Goal: Information Seeking & Learning: Learn about a topic

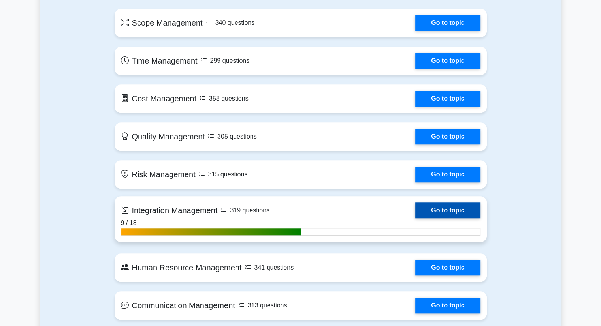
click at [460, 207] on link "Go to topic" at bounding box center [447, 211] width 65 height 16
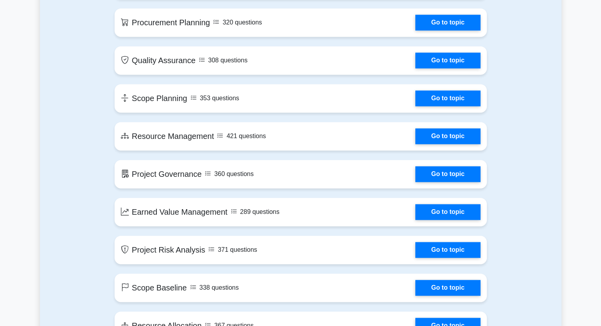
scroll to position [1132, 0]
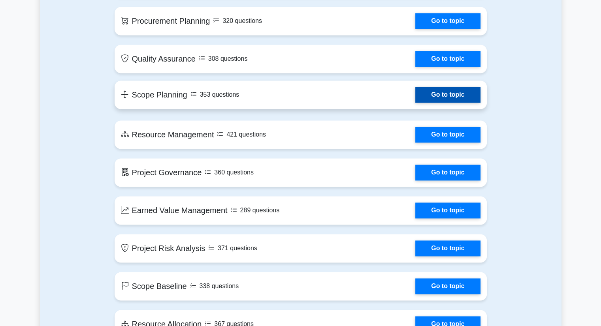
click at [426, 95] on link "Go to topic" at bounding box center [447, 95] width 65 height 16
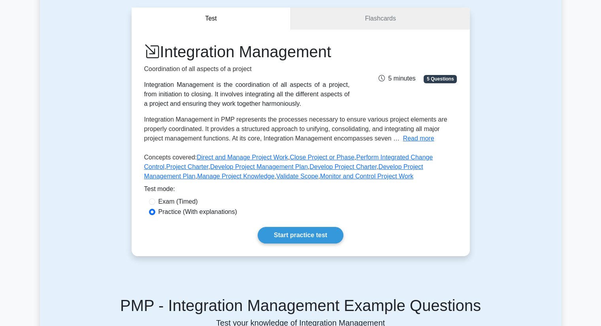
scroll to position [77, 0]
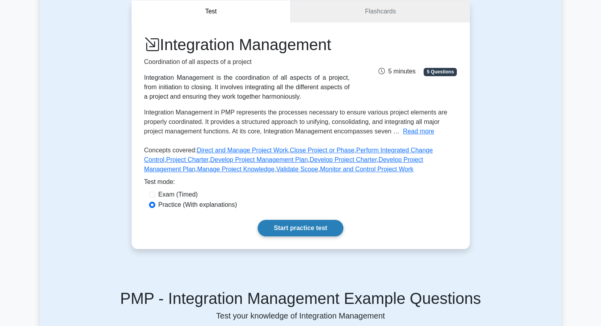
click at [315, 220] on link "Start practice test" at bounding box center [301, 228] width 86 height 17
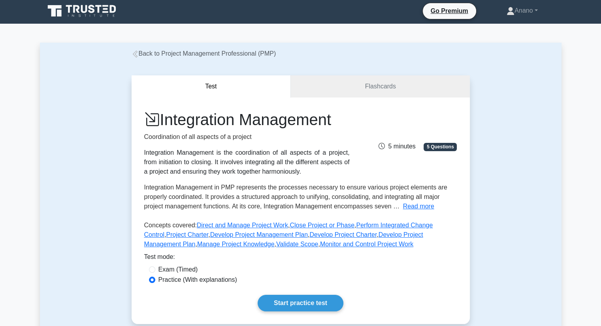
scroll to position [0, 0]
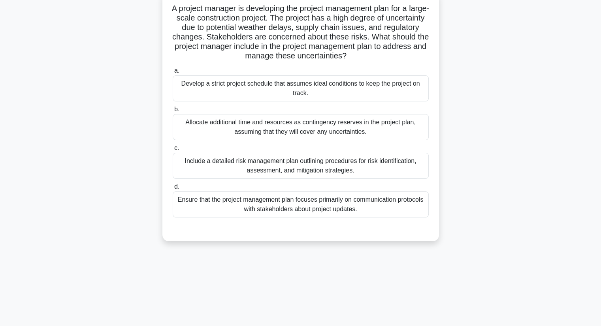
scroll to position [56, 0]
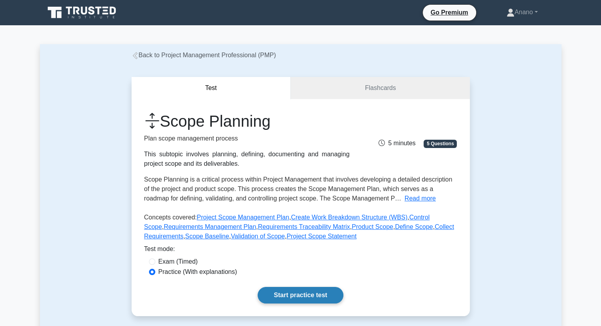
click at [322, 293] on link "Start practice test" at bounding box center [301, 295] width 86 height 17
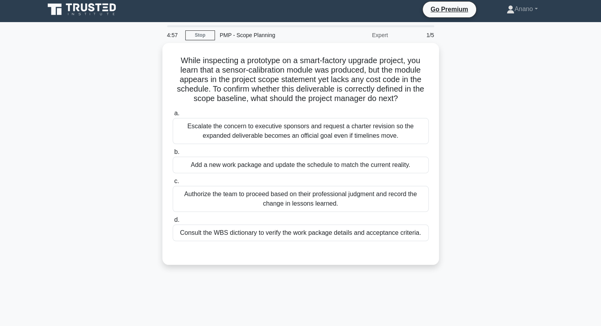
scroll to position [3, 0]
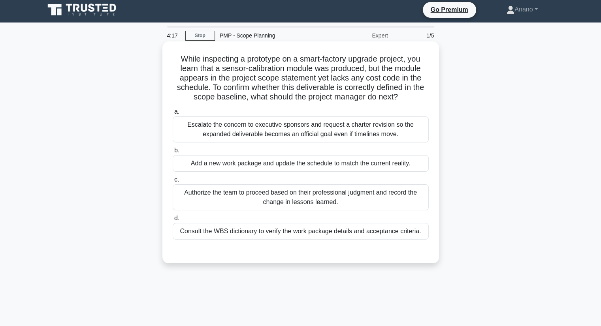
click at [338, 233] on div "Consult the WBS dictionary to verify the work package details and acceptance cr…" at bounding box center [301, 231] width 256 height 17
click at [173, 221] on input "d. Consult the WBS dictionary to verify the work package details and acceptance…" at bounding box center [173, 218] width 0 height 5
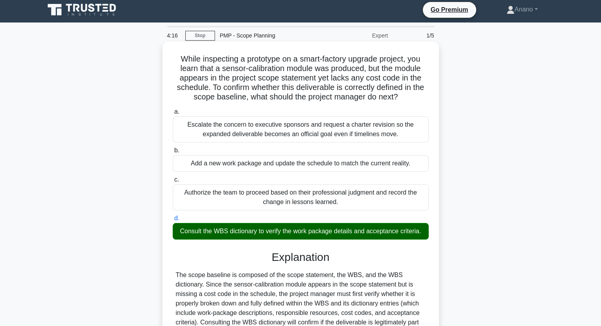
scroll to position [141, 0]
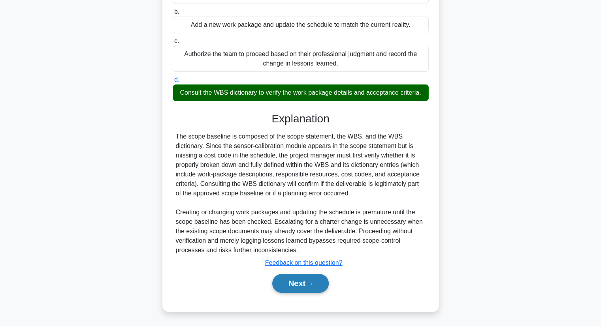
click at [310, 279] on button "Next" at bounding box center [300, 283] width 57 height 19
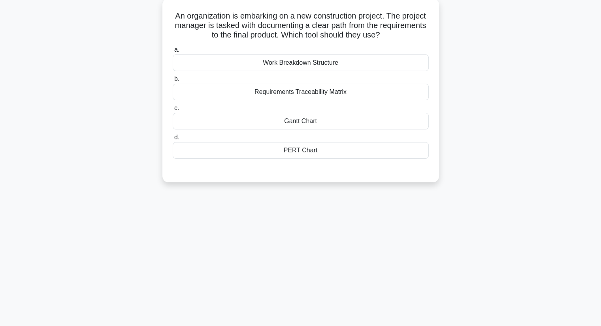
scroll to position [47, 0]
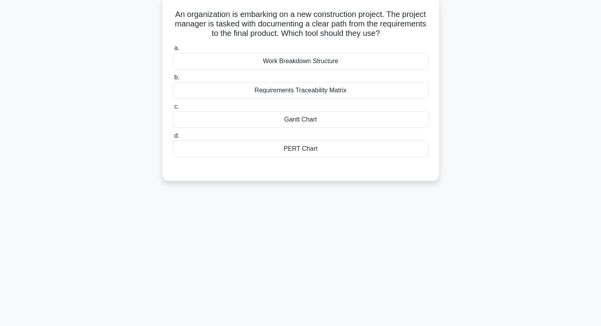
click at [283, 119] on div "Gantt Chart" at bounding box center [301, 119] width 256 height 17
click at [173, 109] on input "c. Gantt Chart" at bounding box center [173, 106] width 0 height 5
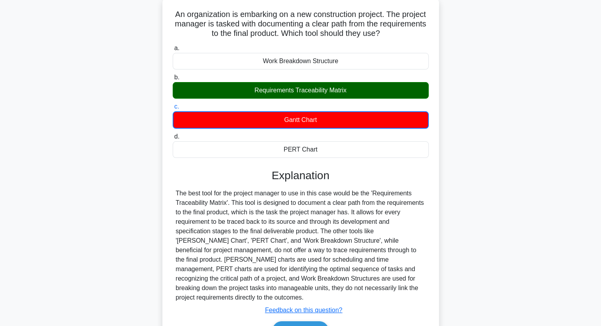
scroll to position [101, 0]
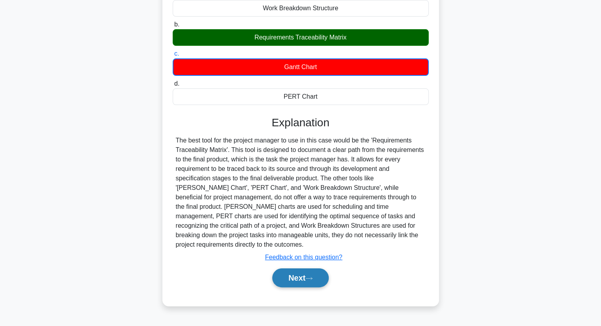
click at [300, 269] on button "Next" at bounding box center [300, 278] width 57 height 19
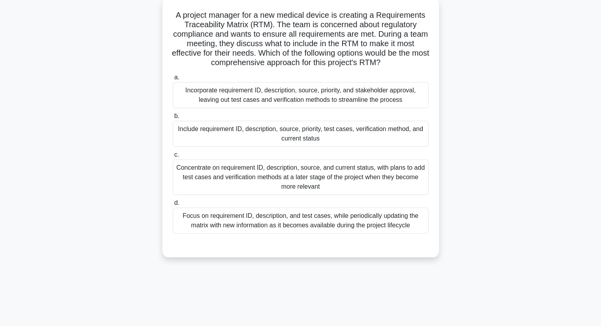
scroll to position [48, 0]
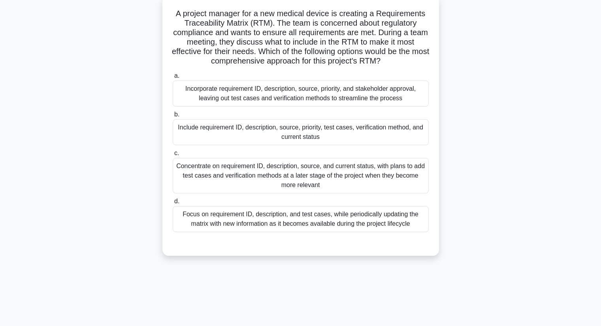
click at [252, 101] on div "Incorporate requirement ID, description, source, priority, and stakeholder appr…" at bounding box center [301, 94] width 256 height 26
click at [173, 79] on input "a. Incorporate requirement ID, description, source, priority, and stakeholder a…" at bounding box center [173, 75] width 0 height 5
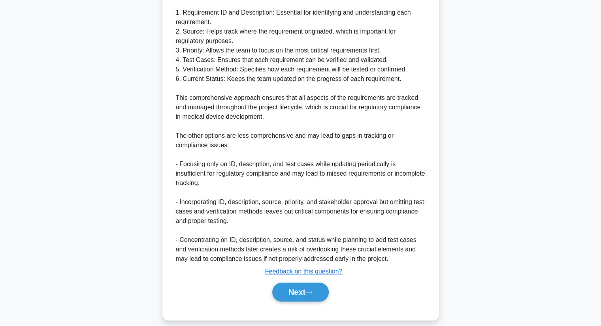
scroll to position [398, 0]
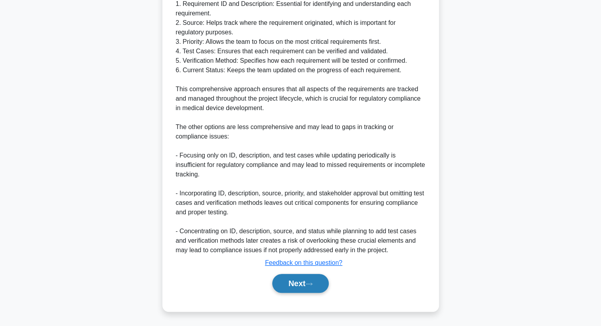
click at [324, 285] on button "Next" at bounding box center [300, 283] width 57 height 19
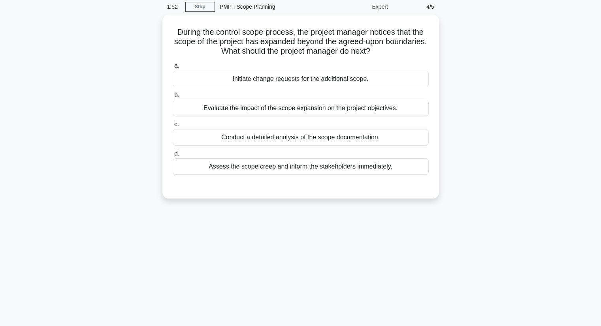
scroll to position [32, 0]
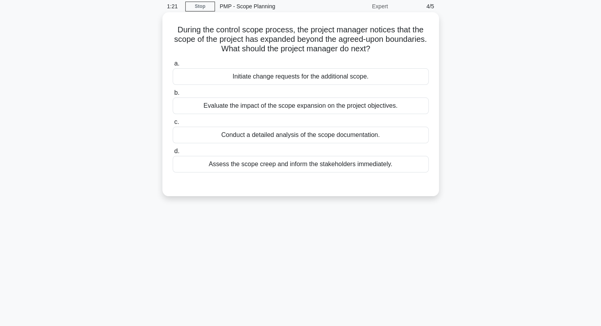
click at [260, 107] on div "Evaluate the impact of the scope expansion on the project objectives." at bounding box center [301, 106] width 256 height 17
click at [173, 96] on input "b. Evaluate the impact of the scope expansion on the project objectives." at bounding box center [173, 92] width 0 height 5
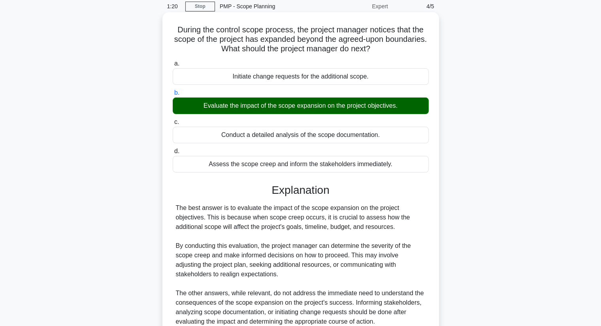
scroll to position [104, 0]
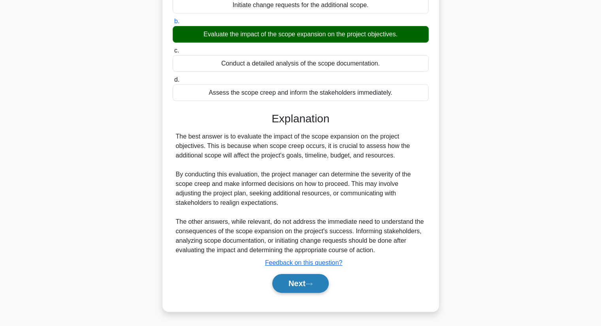
click at [298, 283] on button "Next" at bounding box center [300, 283] width 57 height 19
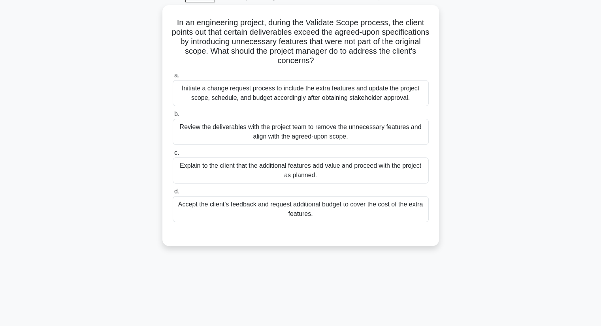
scroll to position [42, 0]
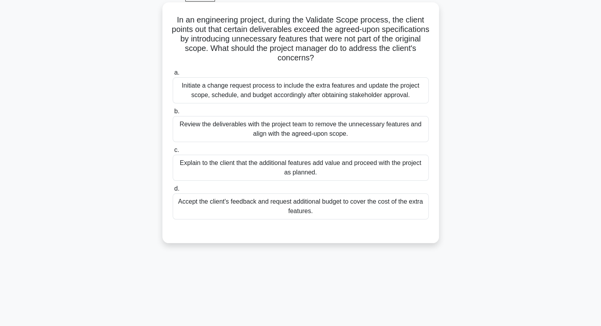
click at [256, 97] on div "Initiate a change request process to include the extra features and update the …" at bounding box center [301, 90] width 256 height 26
click at [173, 75] on input "a. Initiate a change request process to include the extra features and update t…" at bounding box center [173, 72] width 0 height 5
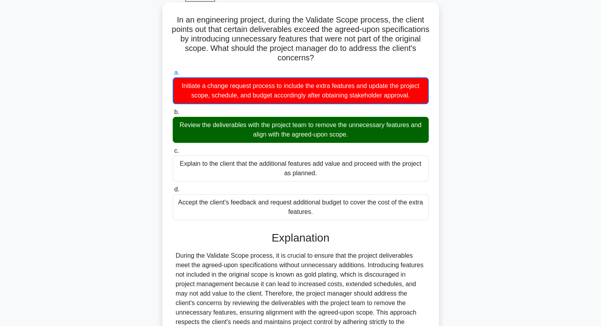
scroll to position [123, 0]
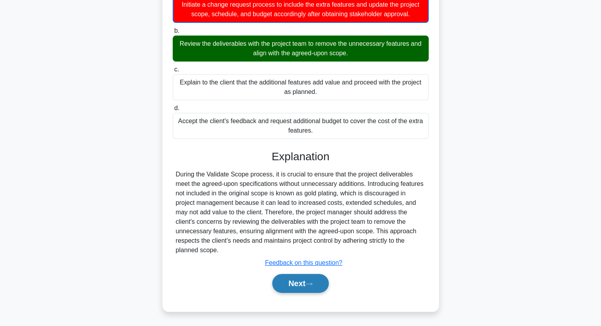
click at [300, 276] on button "Next" at bounding box center [300, 283] width 57 height 19
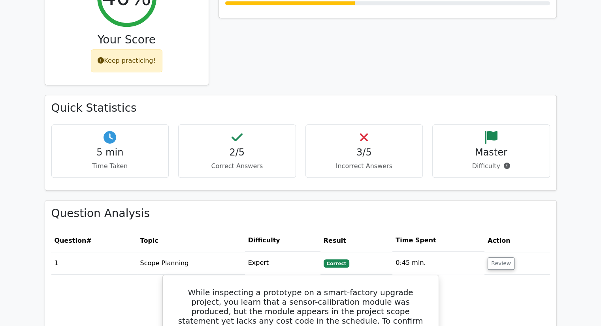
scroll to position [392, 0]
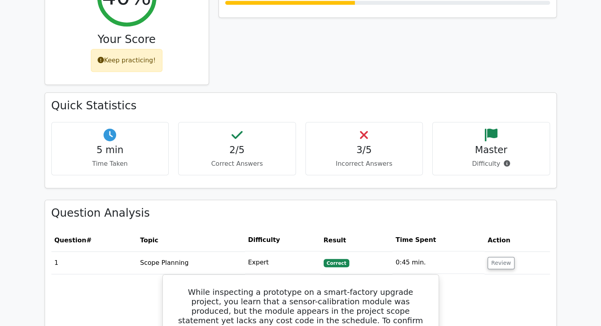
click at [147, 159] on p "Time Taken" at bounding box center [110, 163] width 104 height 9
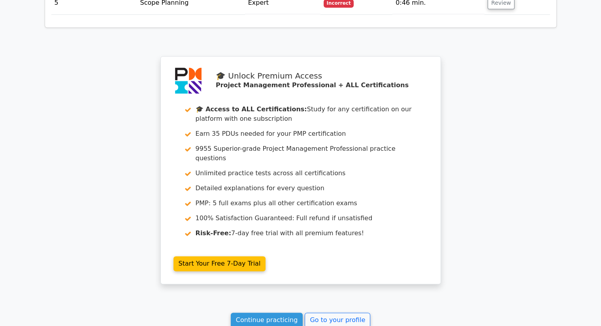
scroll to position [1232, 0]
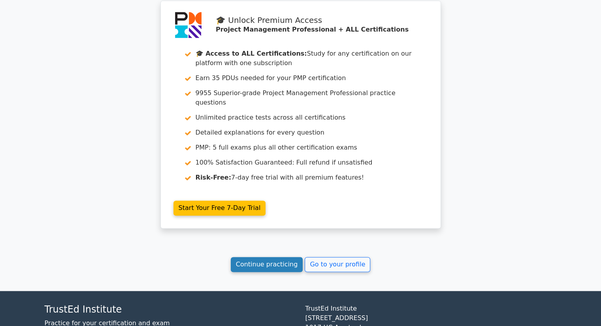
click at [274, 257] on link "Continue practicing" at bounding box center [267, 264] width 72 height 15
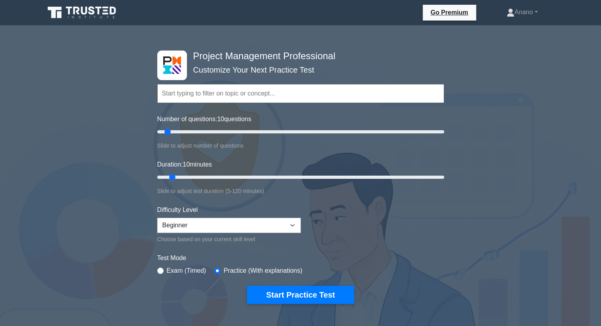
drag, startPoint x: 0, startPoint y: 0, endPoint x: 274, endPoint y: 204, distance: 341.6
click at [274, 205] on div "Difficulty Level Beginner Intermediate Expert Choose based on your current skil…" at bounding box center [228, 224] width 143 height 39
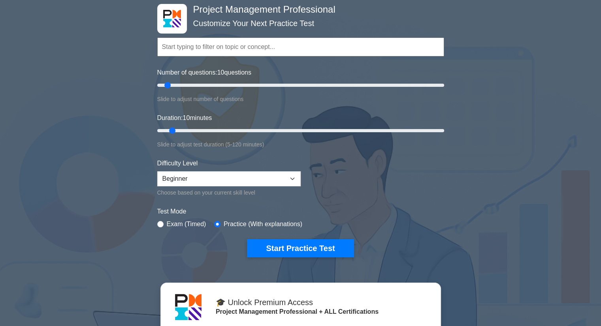
scroll to position [38, 0]
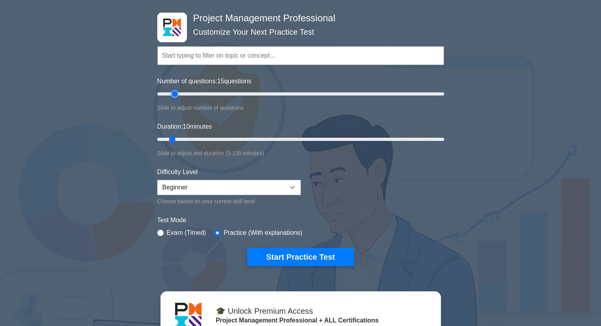
drag, startPoint x: 166, startPoint y: 91, endPoint x: 177, endPoint y: 94, distance: 11.0
type input "15"
click at [177, 94] on input "Number of questions: 15 questions" at bounding box center [300, 93] width 287 height 9
drag, startPoint x: 171, startPoint y: 139, endPoint x: 182, endPoint y: 138, distance: 11.2
type input "15"
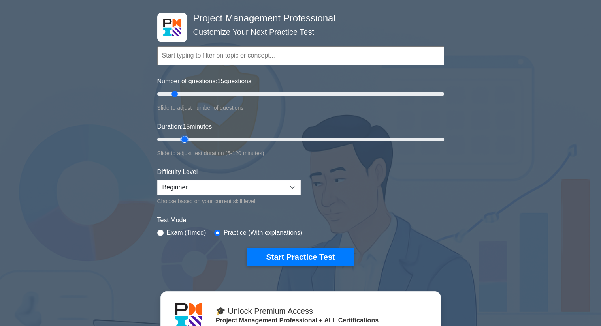
click at [182, 138] on input "Duration: 15 minutes" at bounding box center [300, 139] width 287 height 9
type input "10"
click at [170, 92] on input "Number of questions: 10 questions" at bounding box center [300, 93] width 287 height 9
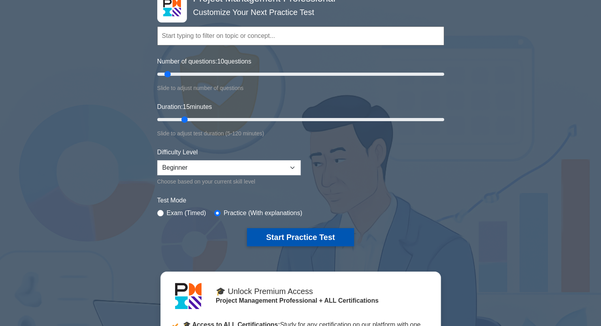
click at [299, 236] on button "Start Practice Test" at bounding box center [300, 237] width 107 height 18
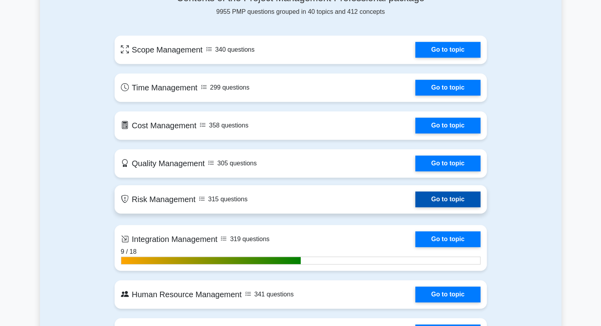
scroll to position [591, 0]
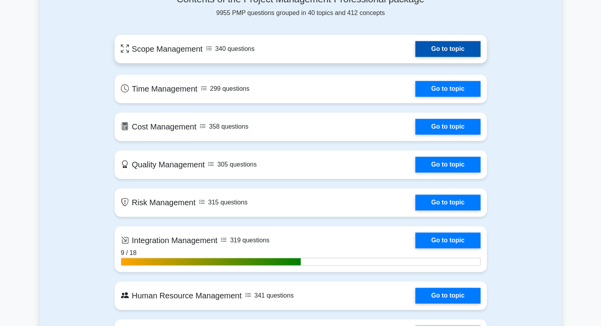
click at [438, 46] on link "Go to topic" at bounding box center [447, 49] width 65 height 16
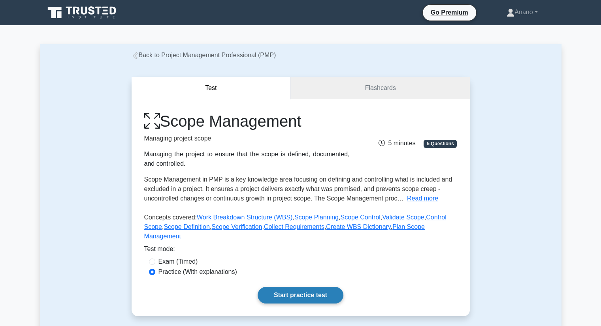
click at [300, 287] on link "Start practice test" at bounding box center [301, 295] width 86 height 17
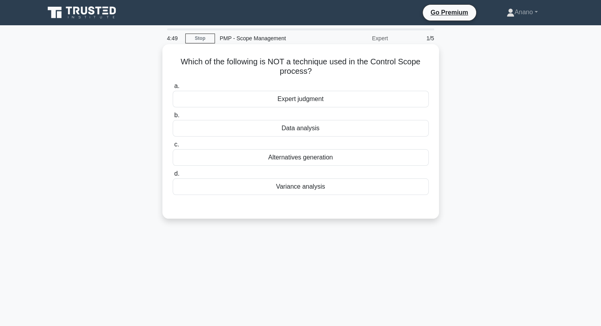
click at [320, 160] on div "Alternatives generation" at bounding box center [301, 157] width 256 height 17
click at [173, 147] on input "c. Alternatives generation" at bounding box center [173, 144] width 0 height 5
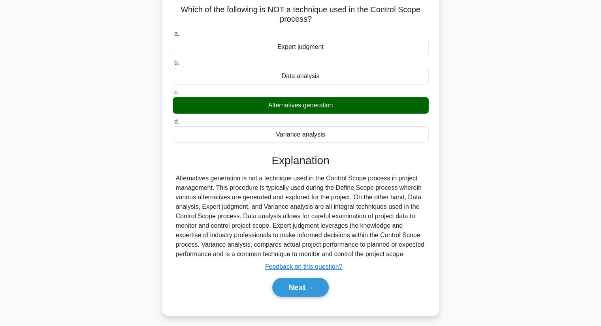
scroll to position [52, 0]
click at [302, 287] on button "Next" at bounding box center [300, 287] width 57 height 19
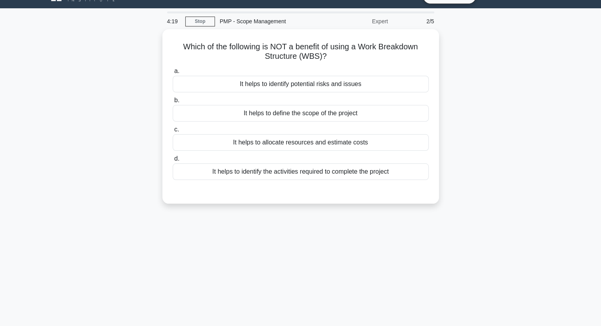
scroll to position [16, 0]
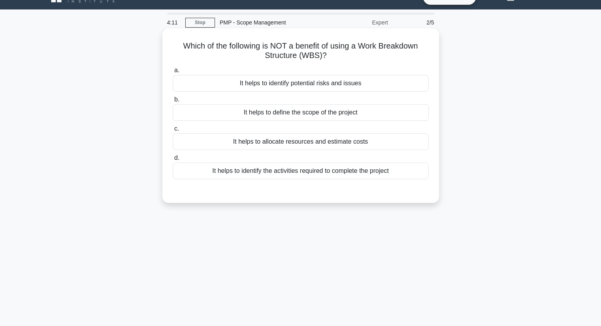
click at [329, 115] on div "It helps to define the scope of the project" at bounding box center [301, 112] width 256 height 17
click at [173, 102] on input "b. It helps to define the scope of the project" at bounding box center [173, 99] width 0 height 5
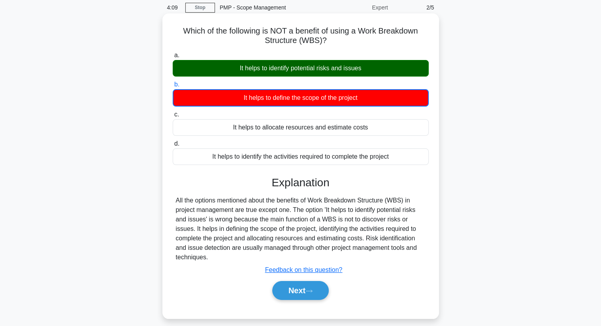
scroll to position [56, 0]
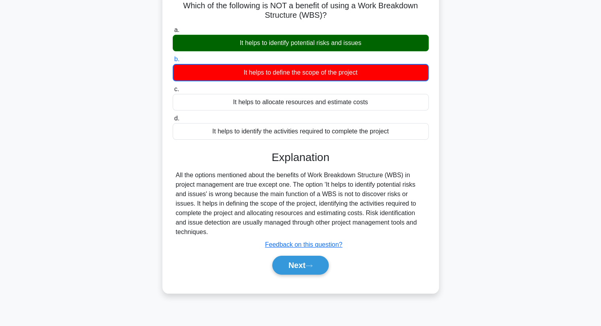
click at [314, 255] on div "Next" at bounding box center [301, 265] width 256 height 25
click at [313, 266] on icon at bounding box center [308, 266] width 7 height 4
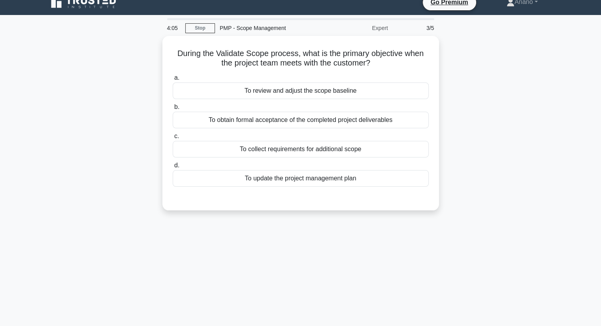
scroll to position [6, 0]
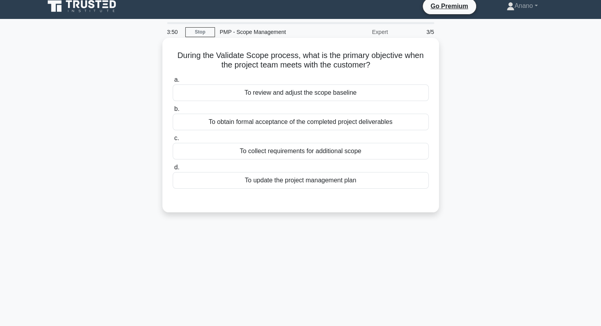
click at [313, 98] on div "To review and adjust the scope baseline" at bounding box center [301, 93] width 256 height 17
click at [173, 83] on input "a. To review and adjust the scope baseline" at bounding box center [173, 79] width 0 height 5
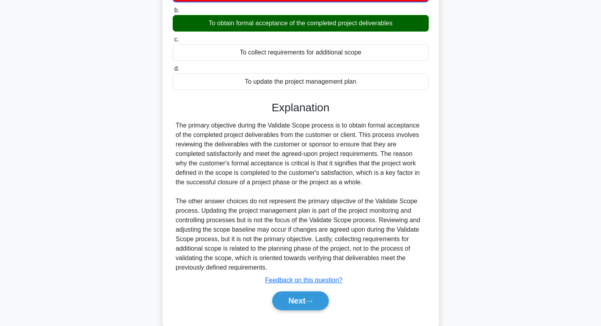
scroll to position [123, 0]
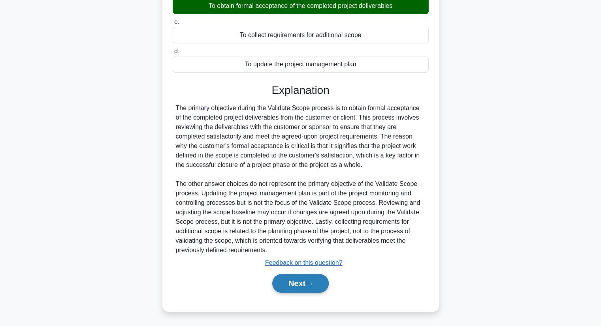
click at [310, 282] on icon at bounding box center [308, 284] width 7 height 4
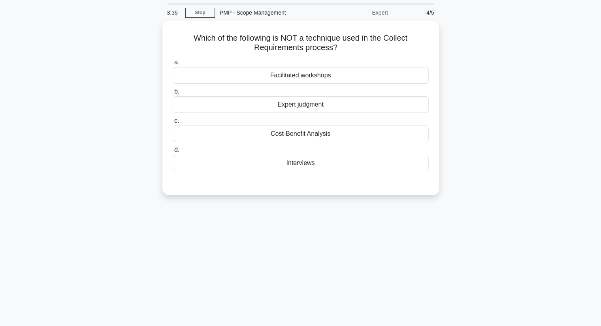
scroll to position [19, 0]
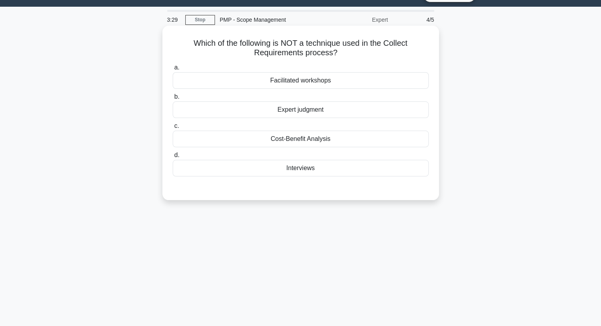
click at [321, 138] on div "Cost-Benefit Analysis" at bounding box center [301, 139] width 256 height 17
click at [173, 129] on input "c. Cost-Benefit Analysis" at bounding box center [173, 126] width 0 height 5
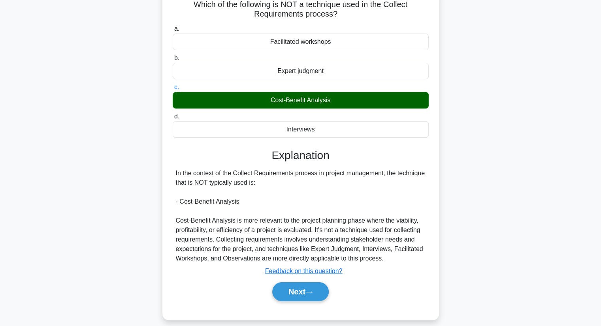
scroll to position [60, 0]
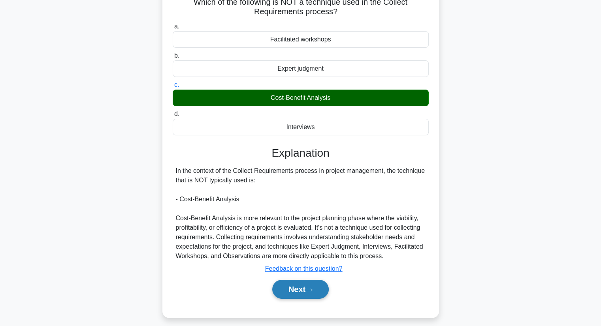
click at [304, 291] on button "Next" at bounding box center [300, 289] width 57 height 19
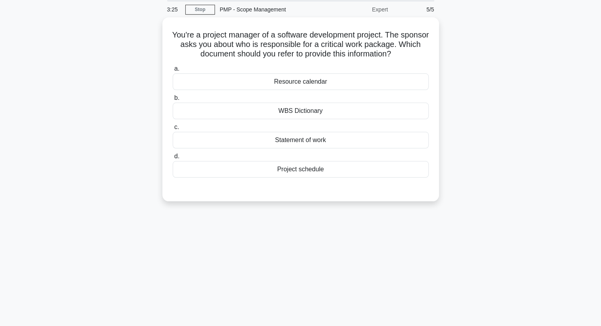
scroll to position [26, 0]
click at [332, 84] on div "Resource calendar" at bounding box center [301, 82] width 256 height 17
click at [173, 72] on input "a. Resource calendar" at bounding box center [173, 69] width 0 height 5
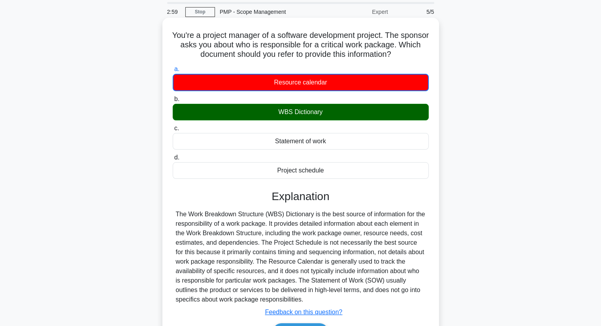
scroll to position [101, 0]
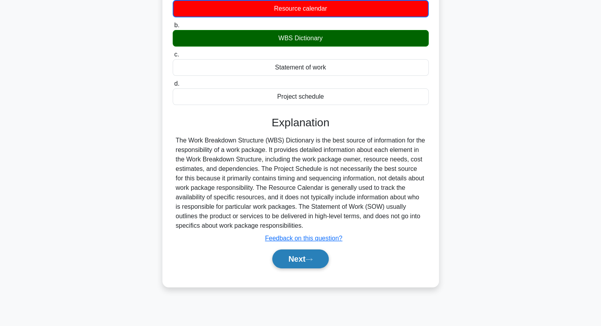
click at [305, 257] on button "Next" at bounding box center [300, 259] width 57 height 19
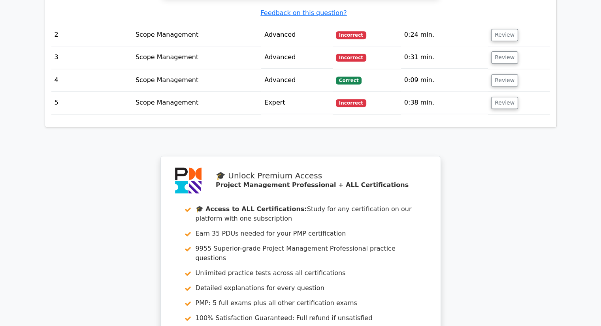
scroll to position [1146, 0]
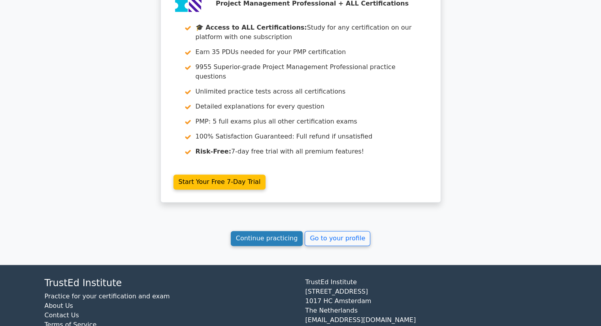
click at [273, 231] on link "Continue practicing" at bounding box center [267, 238] width 72 height 15
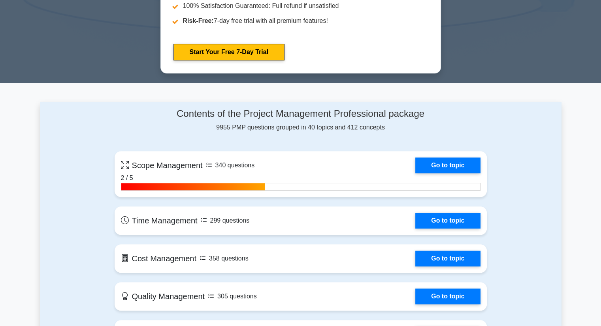
scroll to position [474, 0]
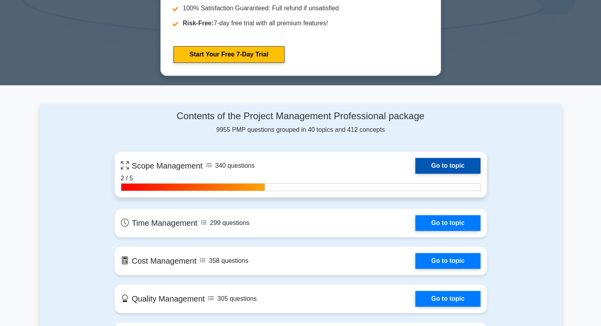
click at [431, 166] on link "Go to topic" at bounding box center [447, 166] width 65 height 16
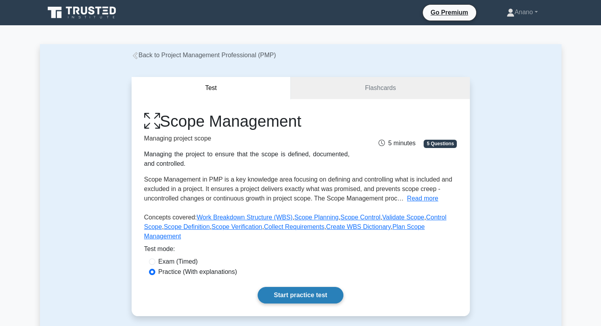
click at [309, 290] on link "Start practice test" at bounding box center [301, 295] width 86 height 17
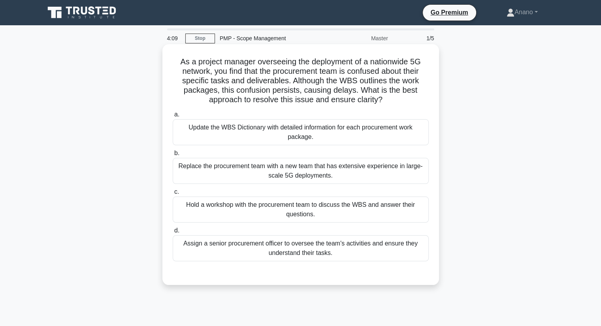
click at [335, 215] on div "Hold a workshop with the procurement team to discuss the WBS and answer their q…" at bounding box center [301, 210] width 256 height 26
click at [173, 195] on input "c. Hold a workshop with the procurement team to discuss the WBS and answer thei…" at bounding box center [173, 192] width 0 height 5
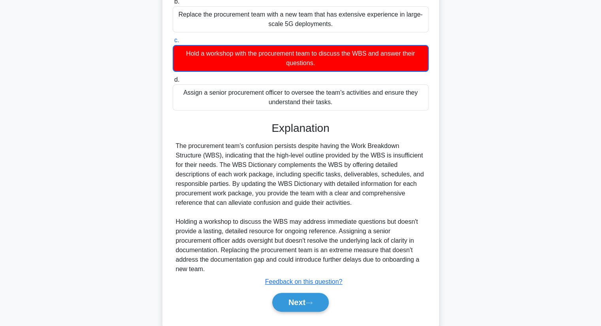
scroll to position [153, 0]
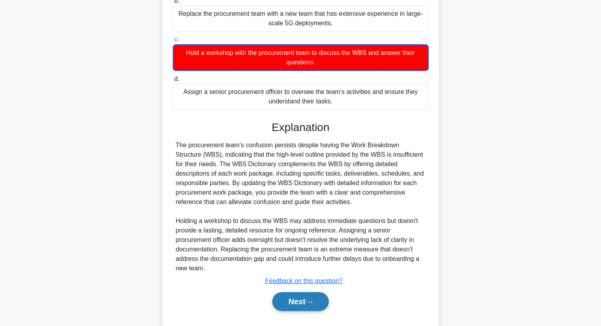
click at [308, 304] on icon at bounding box center [308, 302] width 7 height 4
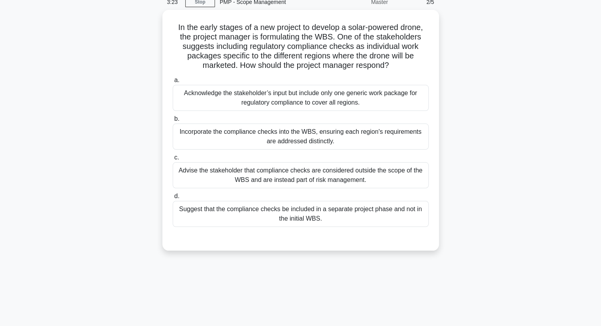
scroll to position [37, 0]
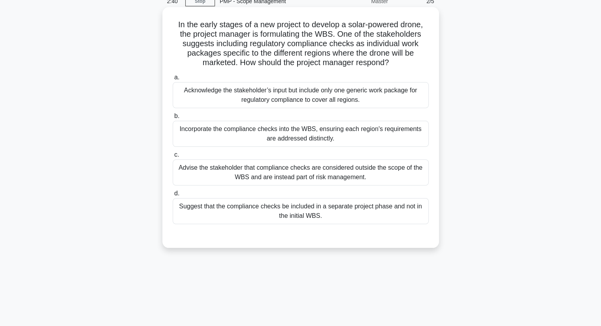
click at [319, 132] on div "Incorporate the compliance checks into the WBS, ensuring each region's requirem…" at bounding box center [301, 134] width 256 height 26
click at [173, 119] on input "b. Incorporate the compliance checks into the WBS, ensuring each region's requi…" at bounding box center [173, 116] width 0 height 5
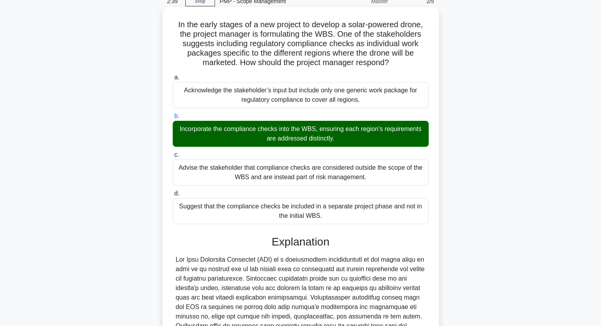
scroll to position [189, 0]
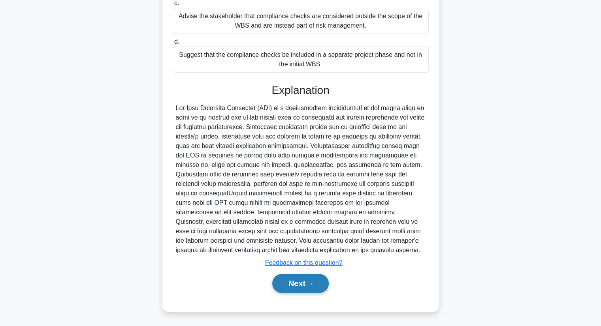
click at [299, 287] on button "Next" at bounding box center [300, 283] width 57 height 19
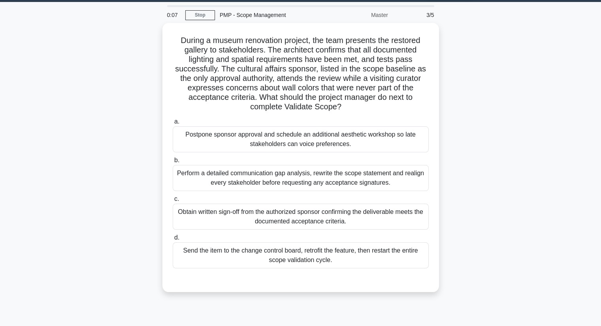
scroll to position [24, 0]
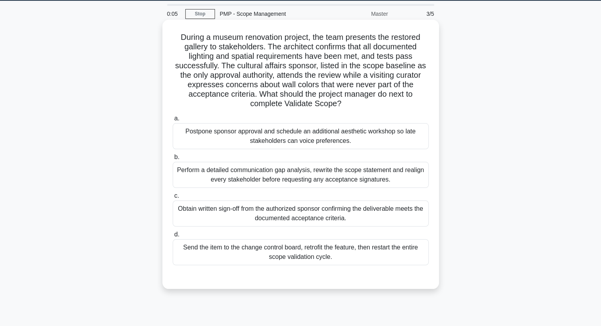
click at [275, 210] on div "Obtain written sign-off from the authorized sponsor confirming the deliverable …" at bounding box center [301, 214] width 256 height 26
click at [173, 199] on input "c. Obtain written sign-off from the authorized sponsor confirming the deliverab…" at bounding box center [173, 196] width 0 height 5
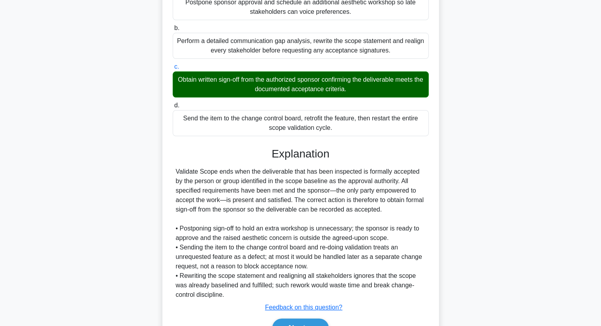
scroll to position [198, 0]
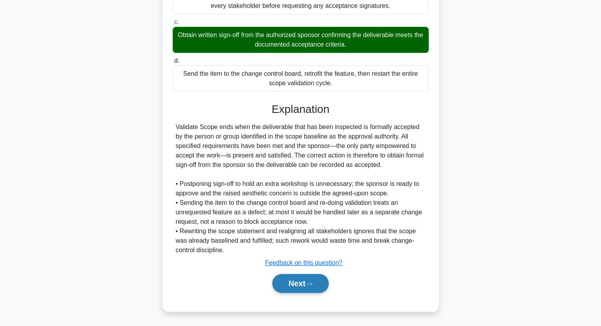
click at [288, 285] on button "Next" at bounding box center [300, 283] width 57 height 19
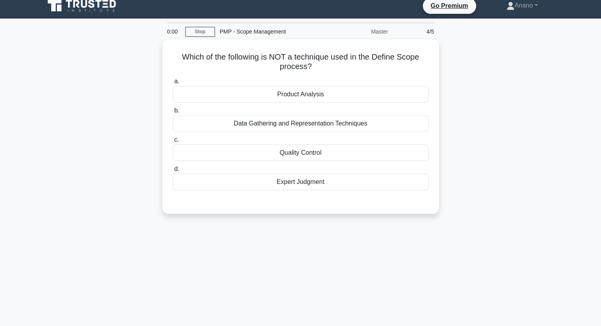
scroll to position [6, 0]
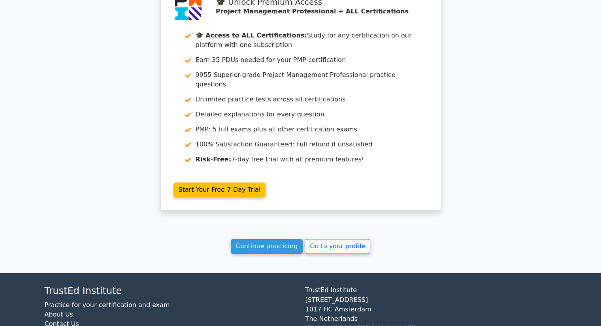
scroll to position [1211, 0]
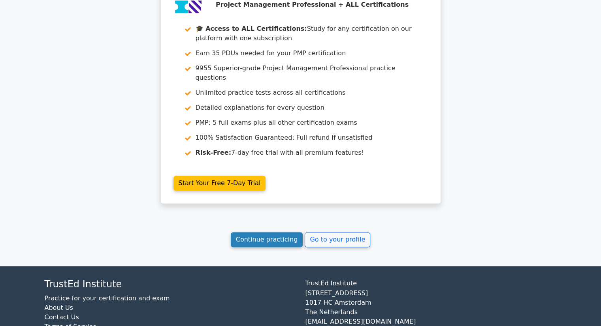
click at [271, 232] on link "Continue practicing" at bounding box center [267, 239] width 72 height 15
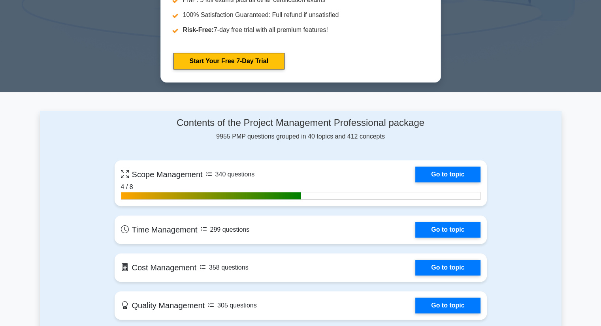
scroll to position [471, 0]
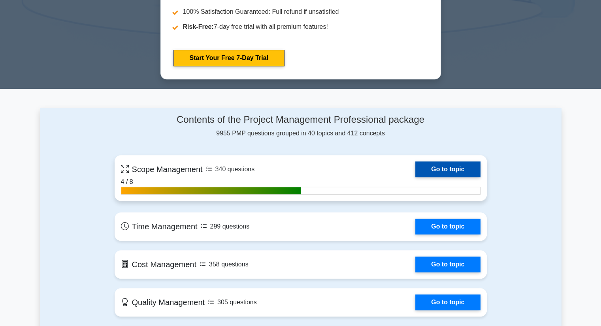
click at [462, 170] on link "Go to topic" at bounding box center [447, 170] width 65 height 16
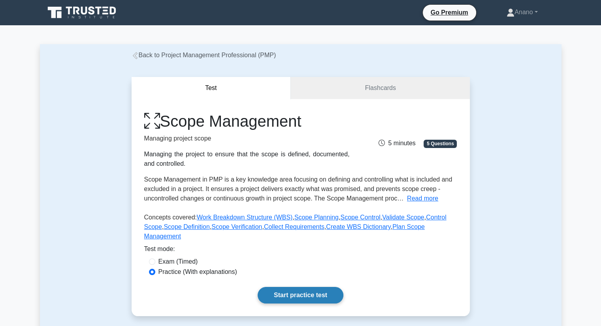
click at [309, 289] on link "Start practice test" at bounding box center [301, 295] width 86 height 17
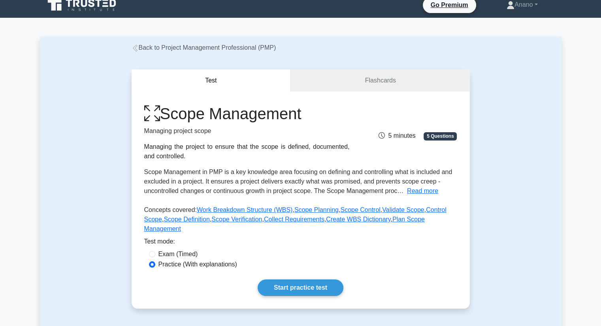
scroll to position [8, 0]
click at [382, 135] on icon at bounding box center [382, 135] width 6 height 7
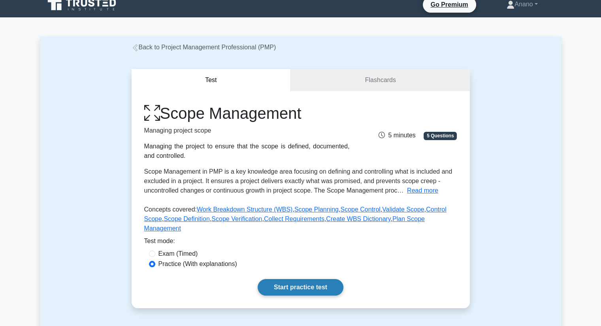
click at [287, 279] on link "Start practice test" at bounding box center [301, 287] width 86 height 17
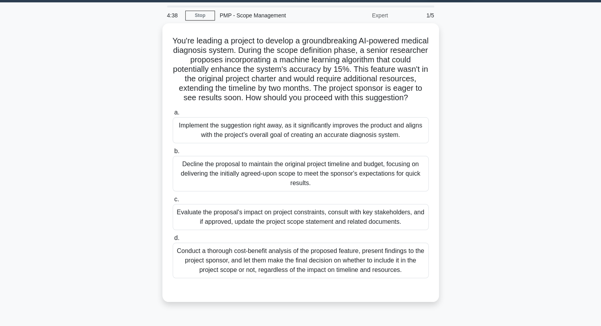
scroll to position [22, 0]
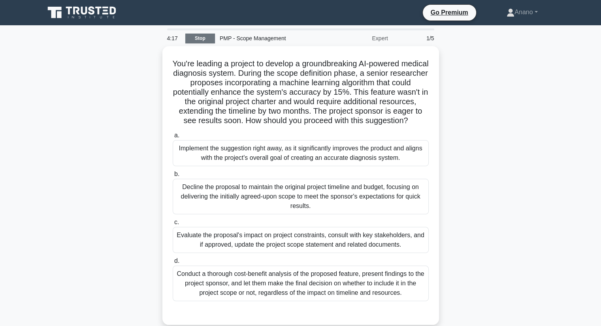
click at [203, 42] on link "Stop" at bounding box center [200, 39] width 30 height 10
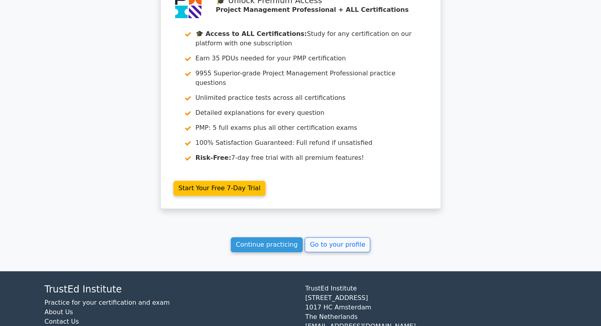
scroll to position [723, 0]
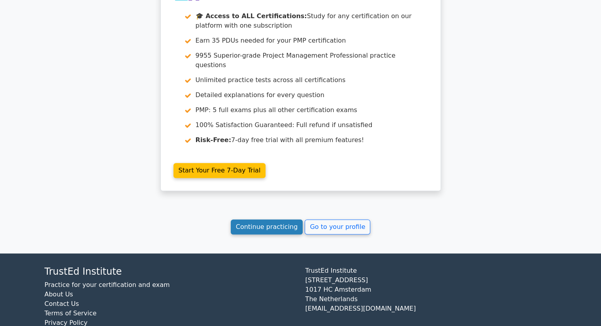
click at [260, 220] on link "Continue practicing" at bounding box center [267, 227] width 72 height 15
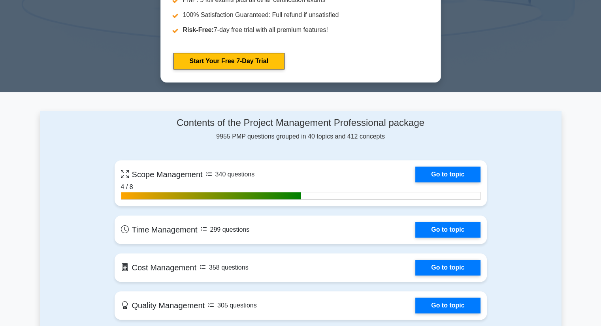
scroll to position [477, 0]
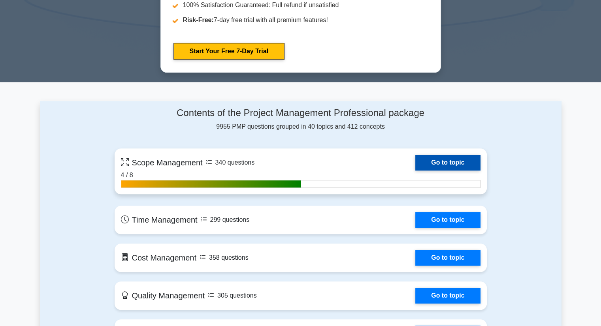
click at [445, 162] on link "Go to topic" at bounding box center [447, 163] width 65 height 16
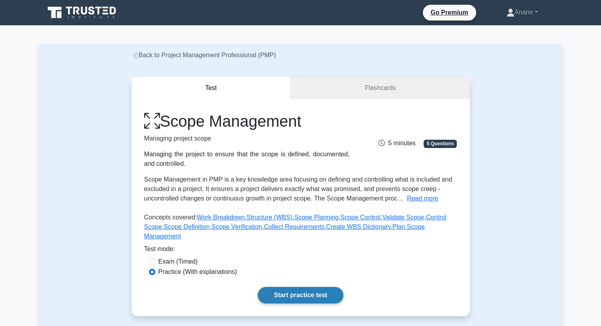
click at [327, 289] on link "Start practice test" at bounding box center [301, 295] width 86 height 17
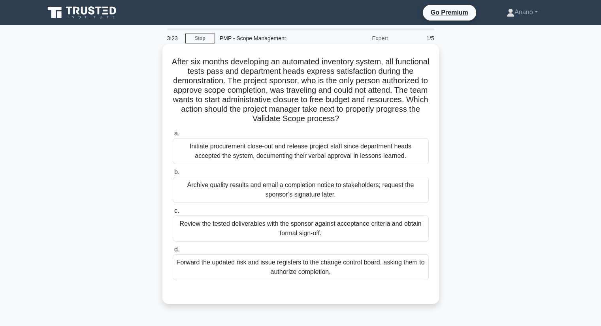
click at [397, 231] on div "Review the tested deliverables with the sponsor against acceptance criteria and…" at bounding box center [301, 229] width 256 height 26
click at [173, 214] on input "c. Review the tested deliverables with the sponsor against acceptance criteria …" at bounding box center [173, 211] width 0 height 5
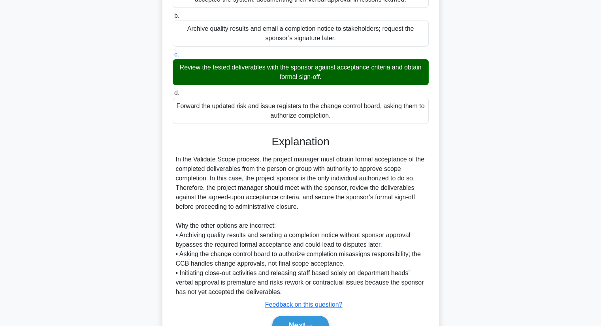
scroll to position [198, 0]
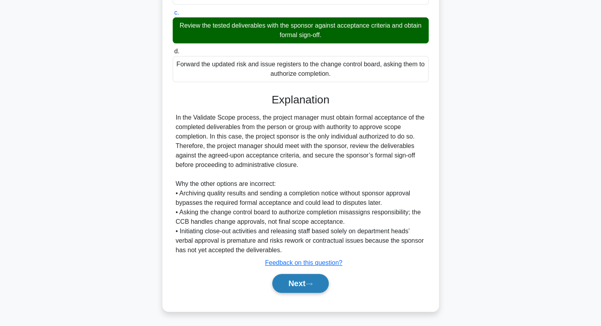
click at [307, 282] on button "Next" at bounding box center [300, 283] width 57 height 19
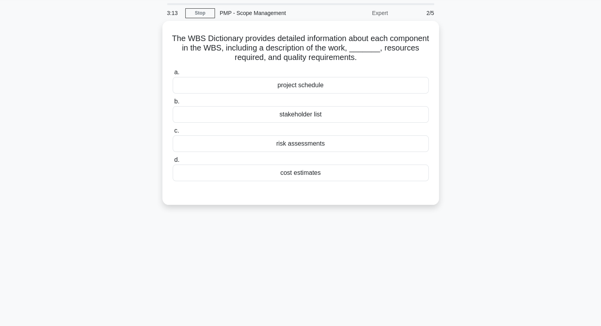
scroll to position [0, 0]
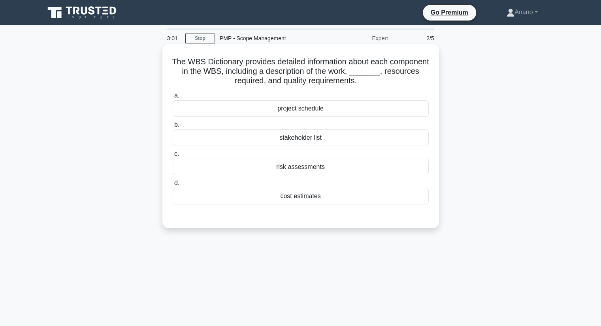
click at [354, 107] on div "project schedule" at bounding box center [301, 108] width 256 height 17
click at [173, 98] on input "a. project schedule" at bounding box center [173, 95] width 0 height 5
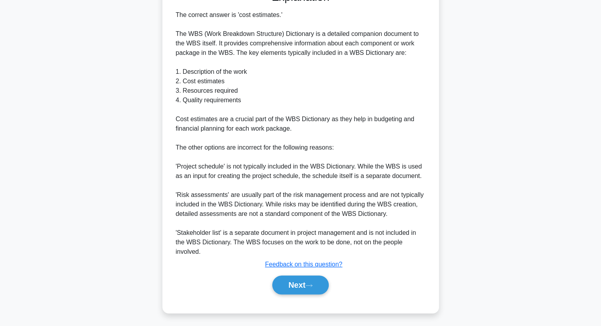
scroll to position [228, 0]
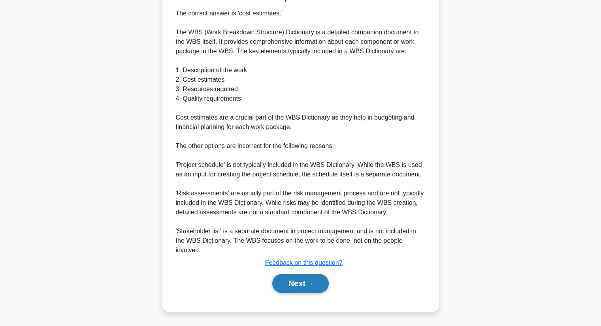
click at [308, 280] on button "Next" at bounding box center [300, 283] width 57 height 19
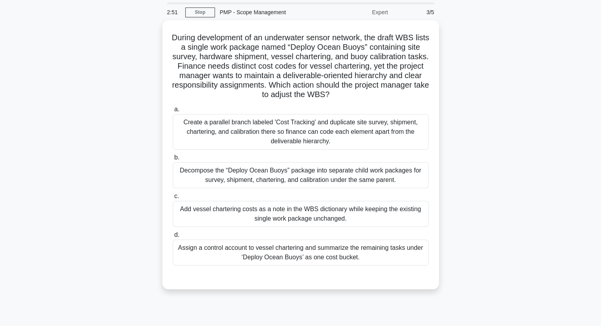
scroll to position [28, 0]
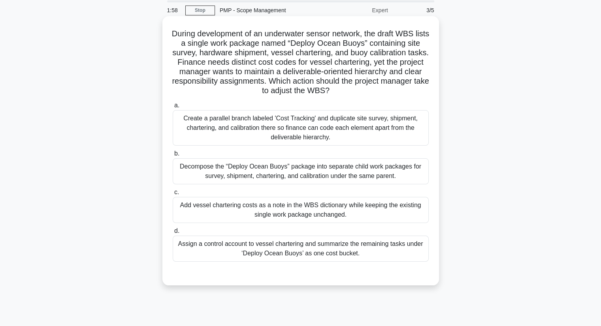
click at [388, 177] on div "Decompose the “Deploy Ocean Buoys” package into separate child work packages fo…" at bounding box center [301, 171] width 256 height 26
click at [173, 156] on input "b. Decompose the “Deploy Ocean Buoys” package into separate child work packages…" at bounding box center [173, 153] width 0 height 5
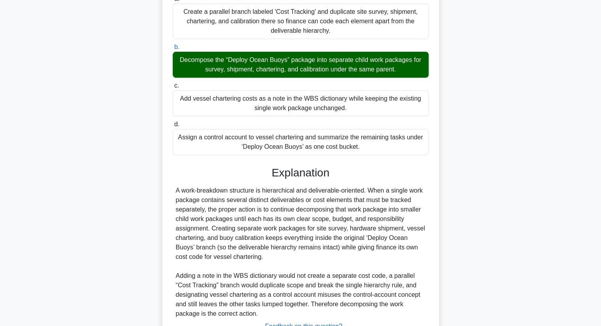
scroll to position [198, 0]
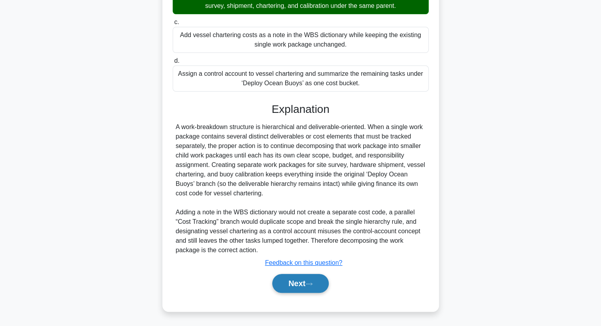
click at [300, 285] on button "Next" at bounding box center [300, 283] width 57 height 19
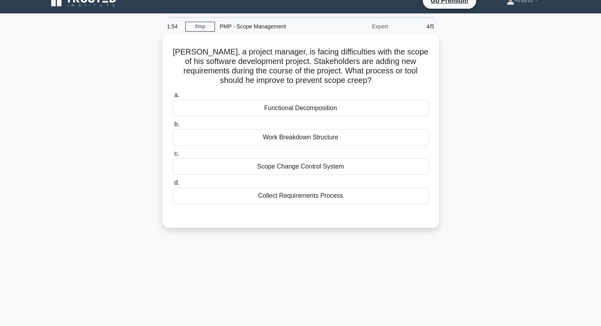
scroll to position [1, 0]
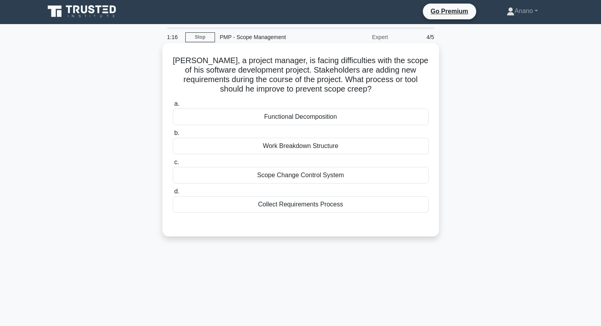
click at [364, 208] on div "Collect Requirements Process" at bounding box center [301, 204] width 256 height 17
click at [173, 194] on input "d. Collect Requirements Process" at bounding box center [173, 191] width 0 height 5
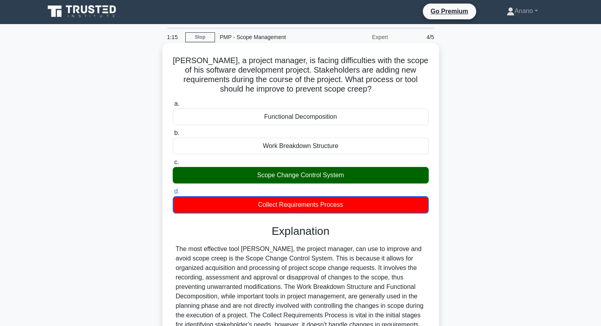
scroll to position [101, 0]
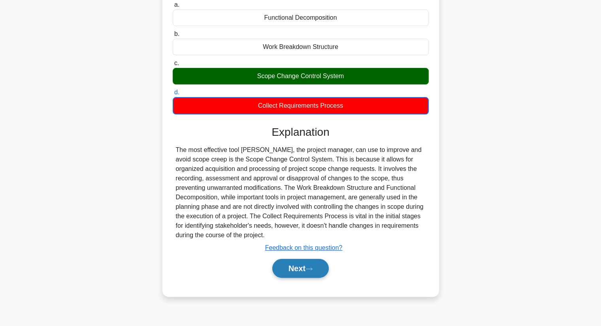
click at [294, 273] on button "Next" at bounding box center [300, 268] width 57 height 19
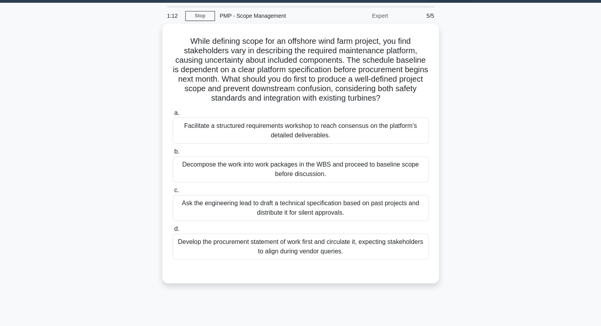
scroll to position [19, 0]
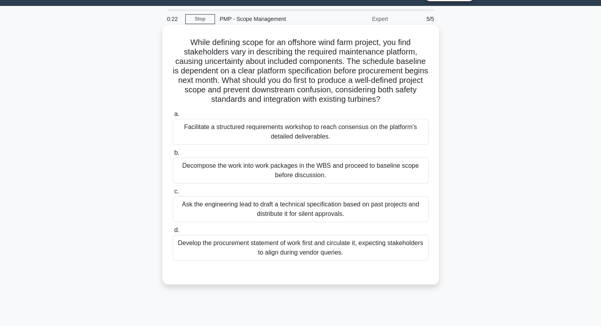
click at [406, 164] on div "Decompose the work into work packages in the WBS and proceed to baseline scope …" at bounding box center [301, 171] width 256 height 26
click at [173, 156] on input "b. Decompose the work into work packages in the WBS and proceed to baseline sco…" at bounding box center [173, 153] width 0 height 5
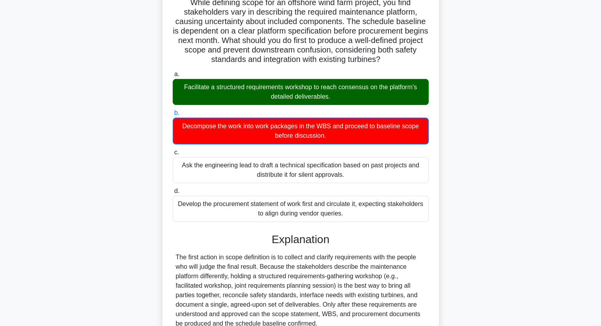
scroll to position [209, 0]
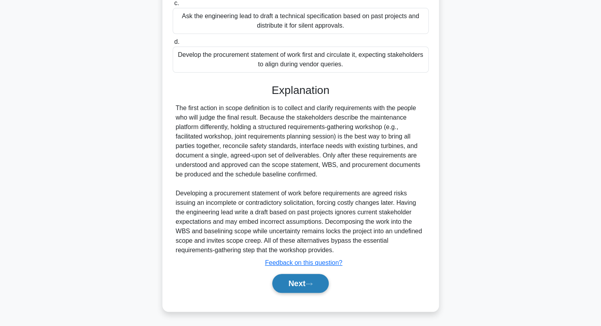
click at [314, 286] on button "Next" at bounding box center [300, 283] width 57 height 19
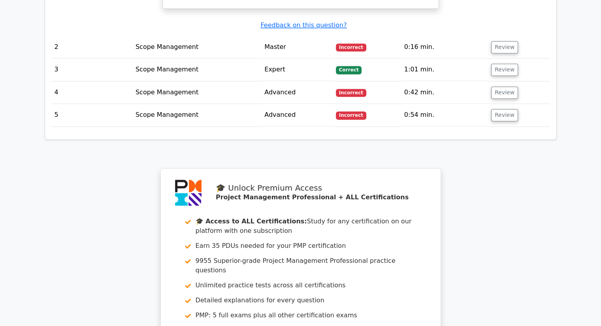
scroll to position [1283, 0]
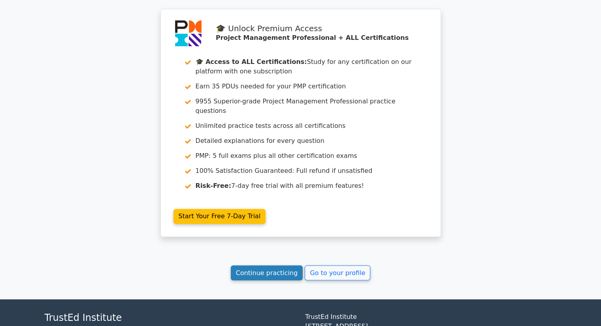
click at [267, 266] on link "Continue practicing" at bounding box center [267, 273] width 72 height 15
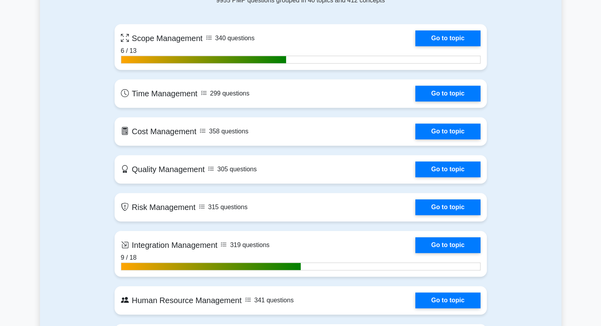
scroll to position [669, 0]
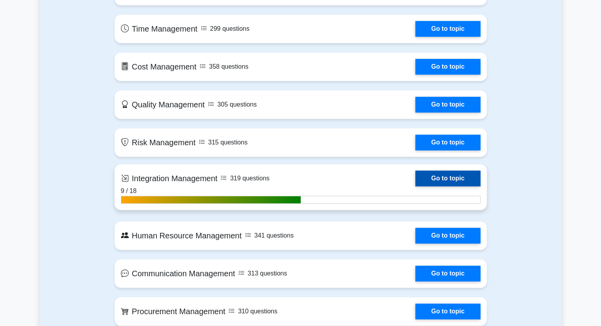
click at [446, 181] on link "Go to topic" at bounding box center [447, 179] width 65 height 16
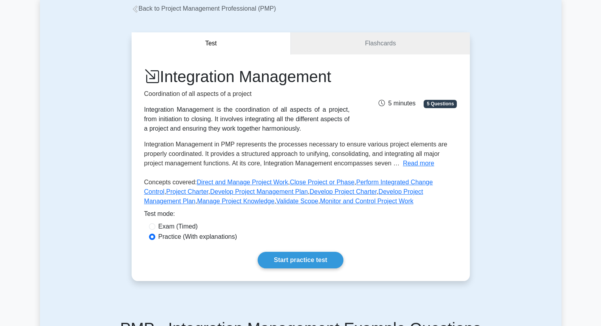
scroll to position [50, 0]
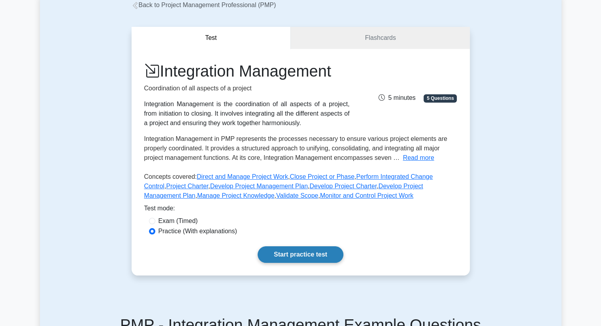
click at [329, 249] on link "Start practice test" at bounding box center [301, 255] width 86 height 17
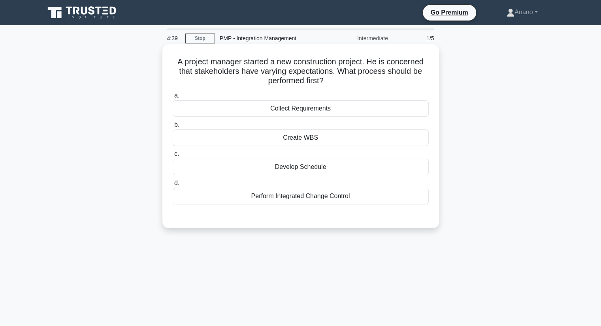
click at [362, 117] on div "Collect Requirements" at bounding box center [301, 108] width 256 height 17
click at [173, 98] on input "a. Collect Requirements" at bounding box center [173, 95] width 0 height 5
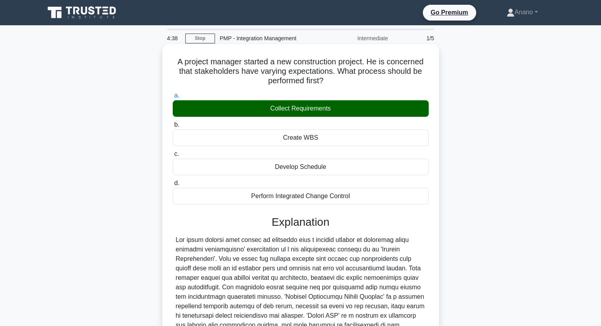
scroll to position [104, 0]
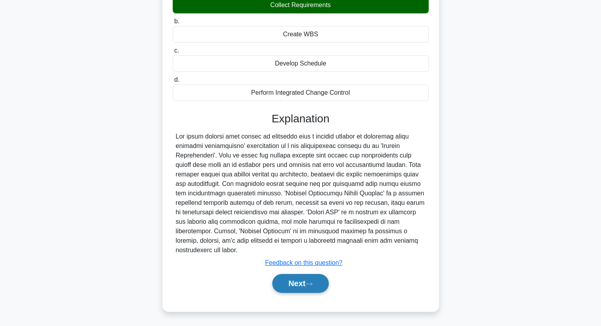
click at [304, 286] on button "Next" at bounding box center [300, 283] width 57 height 19
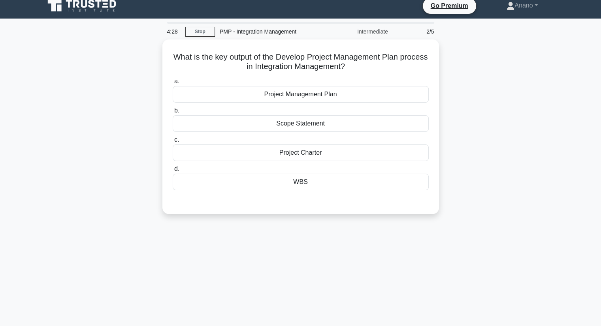
scroll to position [6, 0]
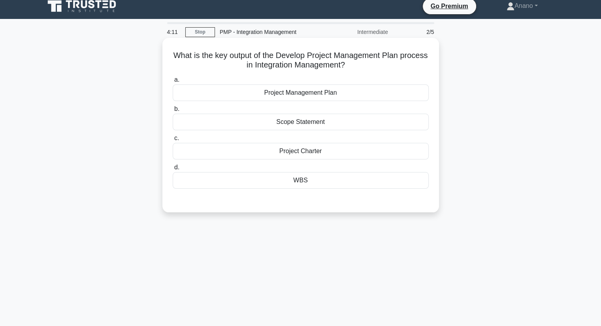
click at [350, 147] on div "Project Charter" at bounding box center [301, 151] width 256 height 17
click at [173, 141] on input "c. Project Charter" at bounding box center [173, 138] width 0 height 5
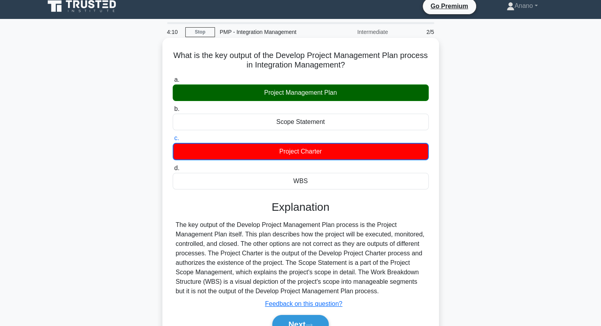
scroll to position [101, 0]
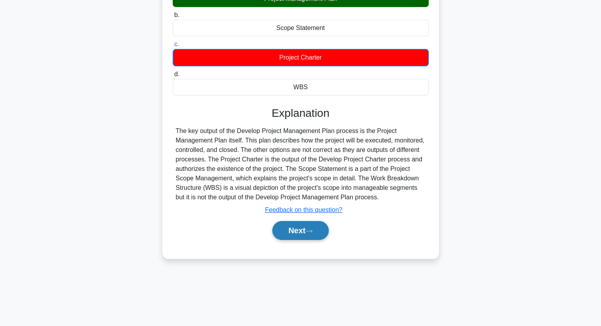
click at [292, 230] on button "Next" at bounding box center [300, 230] width 57 height 19
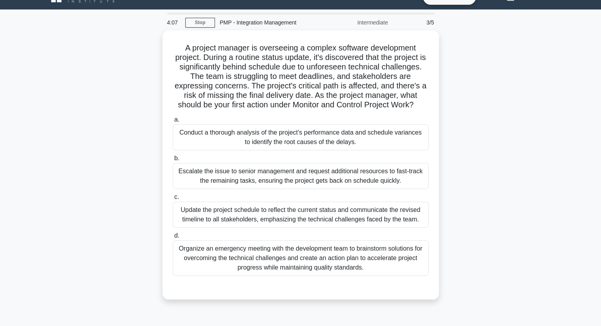
scroll to position [15, 0]
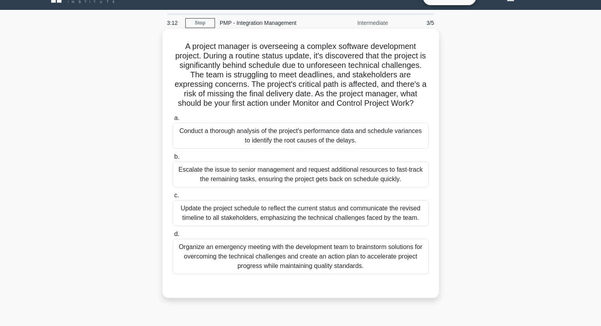
click at [414, 256] on div "Organize an emergency meeting with the development team to brainstorm solutions…" at bounding box center [301, 257] width 256 height 36
click at [173, 237] on input "d. Organize an emergency meeting with the development team to brainstorm soluti…" at bounding box center [173, 234] width 0 height 5
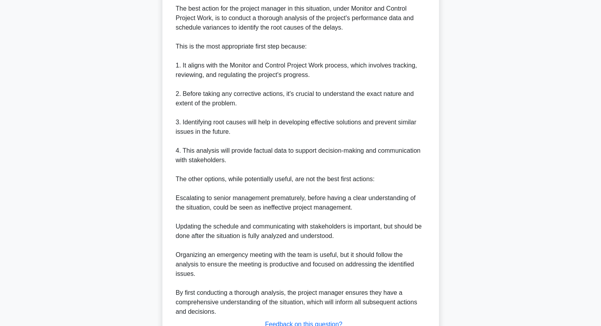
scroll to position [379, 0]
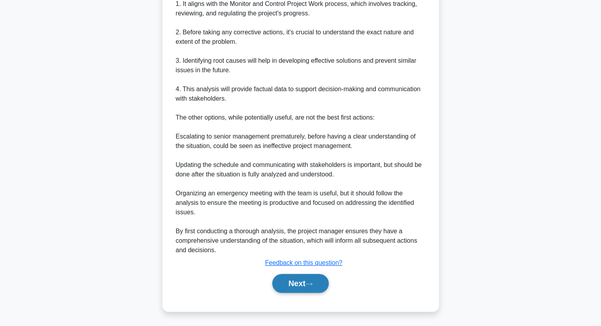
click at [308, 285] on icon at bounding box center [308, 284] width 7 height 4
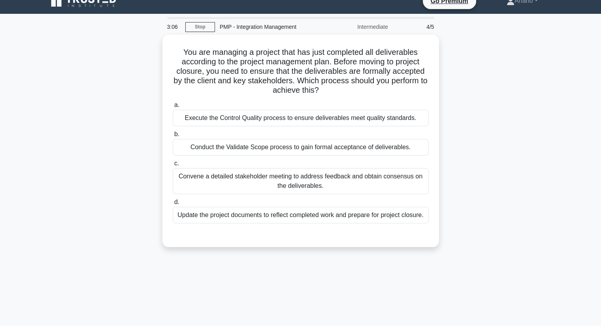
scroll to position [10, 0]
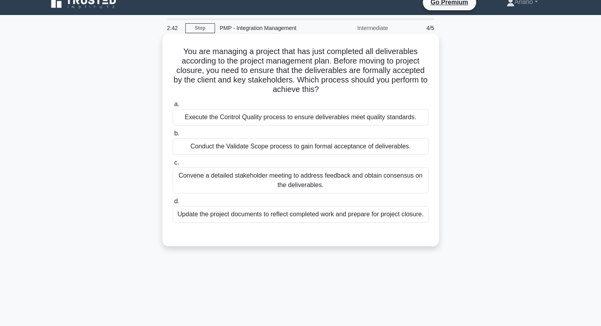
click at [341, 152] on div "Conduct the Validate Scope process to gain formal acceptance of deliverables." at bounding box center [301, 146] width 256 height 17
click at [173, 136] on input "b. Conduct the Validate Scope process to gain formal acceptance of deliverables." at bounding box center [173, 133] width 0 height 5
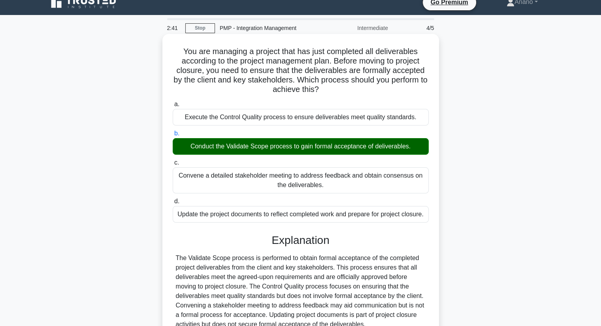
scroll to position [101, 0]
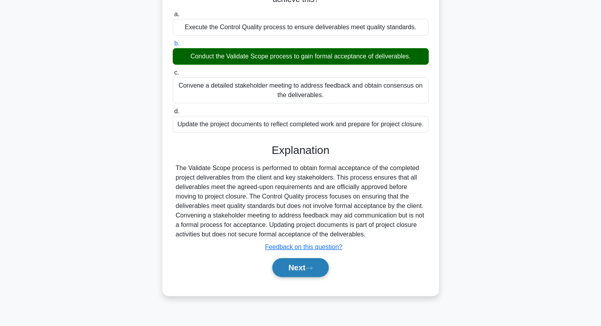
click at [311, 269] on icon at bounding box center [308, 268] width 7 height 4
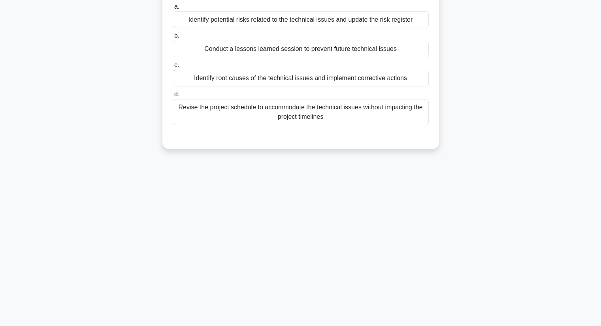
scroll to position [0, 0]
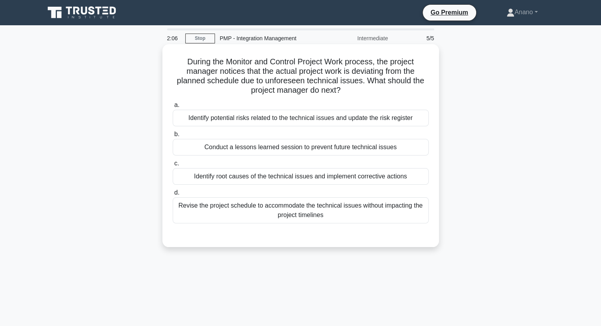
click at [327, 121] on div "Identify potential risks related to the technical issues and update the risk re…" at bounding box center [301, 118] width 256 height 17
click at [173, 108] on input "a. Identify potential risks related to the technical issues and update the risk…" at bounding box center [173, 105] width 0 height 5
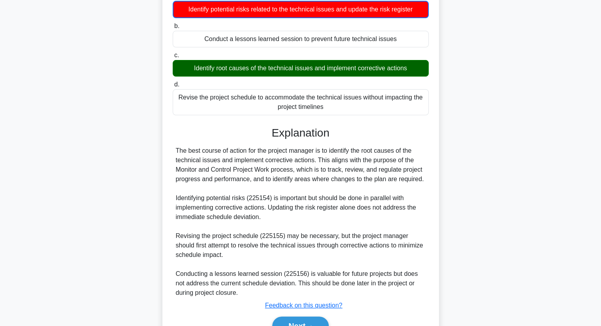
scroll to position [152, 0]
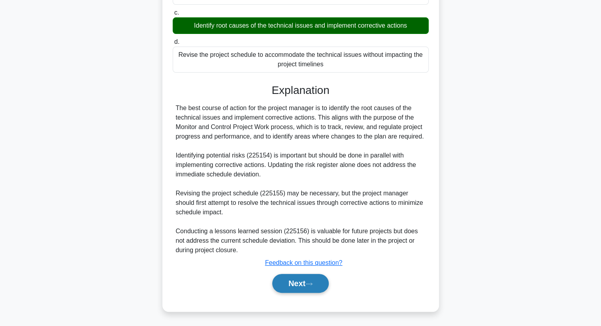
click at [291, 278] on button "Next" at bounding box center [300, 283] width 57 height 19
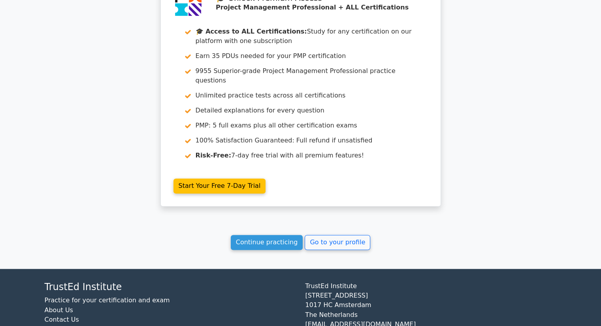
scroll to position [1196, 0]
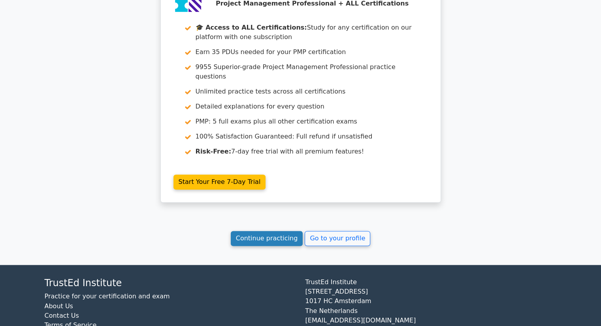
click at [255, 231] on link "Continue practicing" at bounding box center [267, 238] width 72 height 15
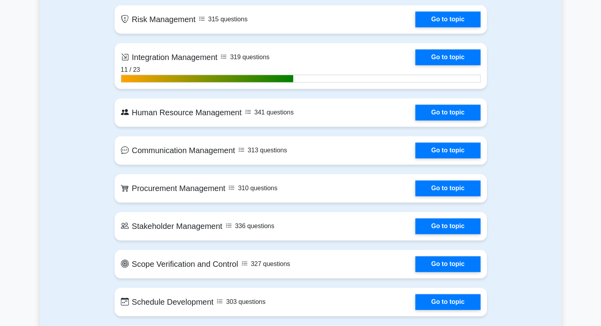
scroll to position [792, 0]
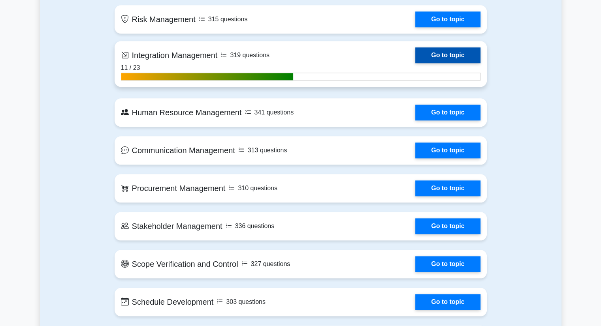
click at [434, 53] on link "Go to topic" at bounding box center [447, 55] width 65 height 16
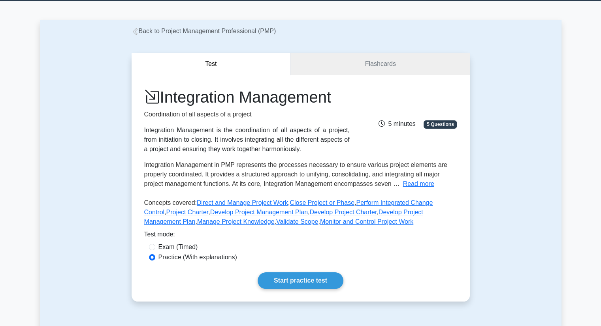
scroll to position [64, 0]
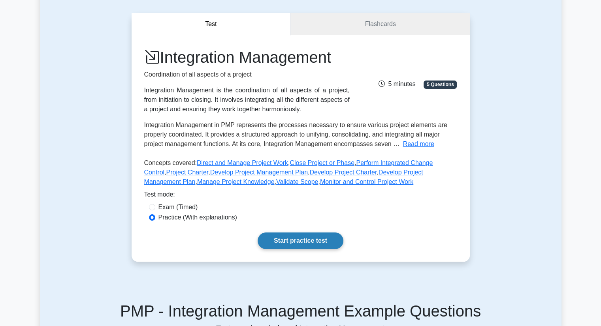
click at [303, 240] on link "Start practice test" at bounding box center [301, 241] width 86 height 17
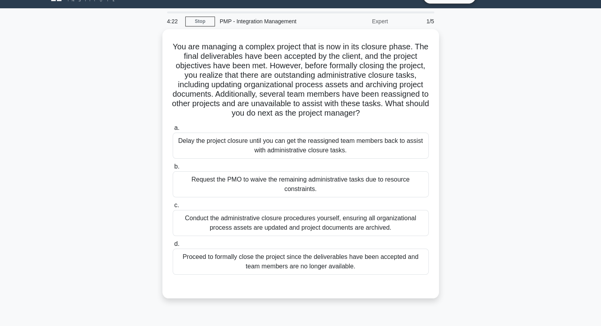
scroll to position [17, 0]
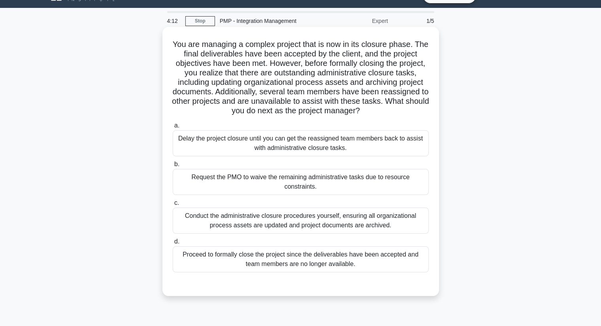
click at [387, 218] on div "Conduct the administrative closure procedures yourself, ensuring all organizati…" at bounding box center [301, 221] width 256 height 26
click at [173, 206] on input "c. Conduct the administrative closure procedures yourself, ensuring all organiz…" at bounding box center [173, 203] width 0 height 5
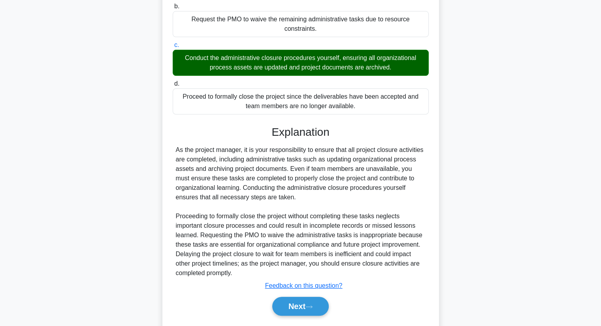
scroll to position [198, 0]
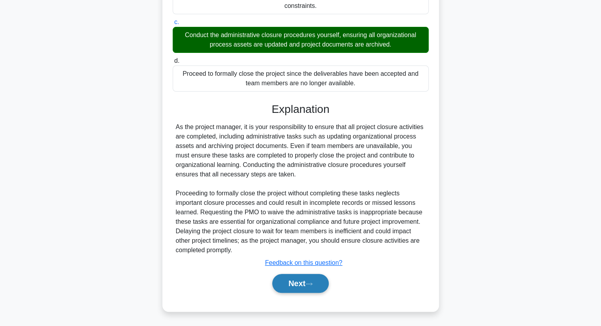
click at [313, 283] on icon at bounding box center [308, 284] width 7 height 4
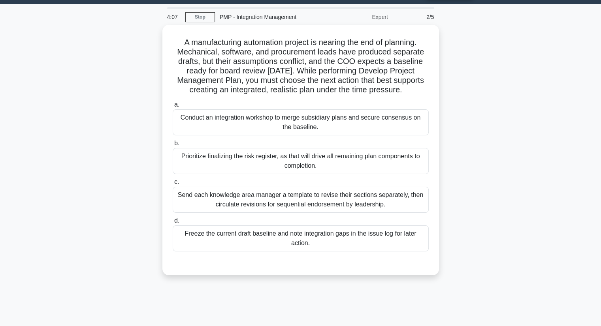
scroll to position [21, 0]
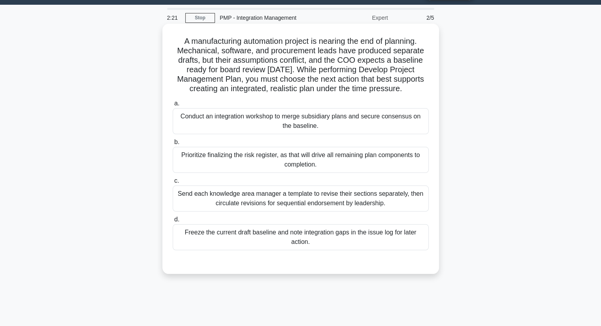
click at [267, 115] on div "Conduct an integration workshop to merge subsidiary plans and secure consensus …" at bounding box center [301, 121] width 256 height 26
click at [173, 106] on input "a. Conduct an integration workshop to merge subsidiary plans and secure consens…" at bounding box center [173, 103] width 0 height 5
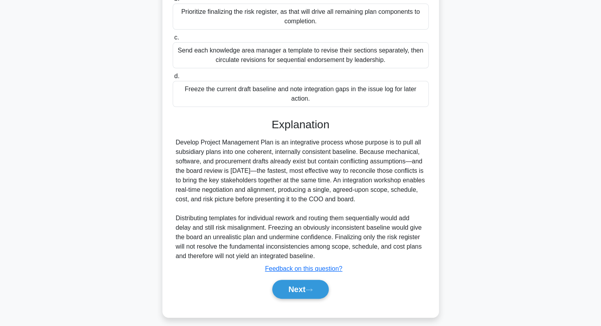
scroll to position [170, 0]
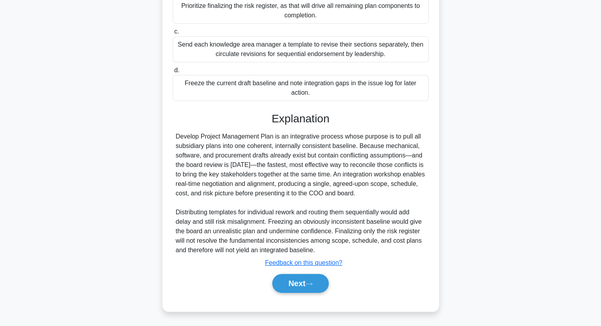
click at [304, 294] on div "Next" at bounding box center [301, 283] width 256 height 25
click at [297, 288] on button "Next" at bounding box center [300, 283] width 57 height 19
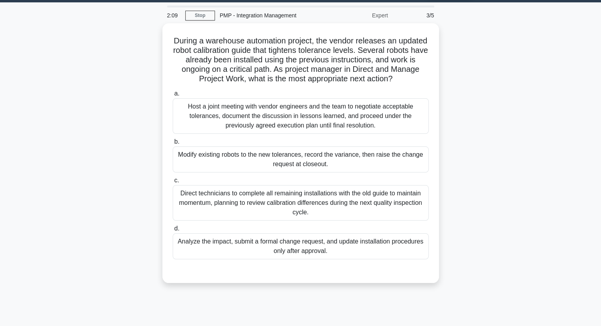
scroll to position [22, 0]
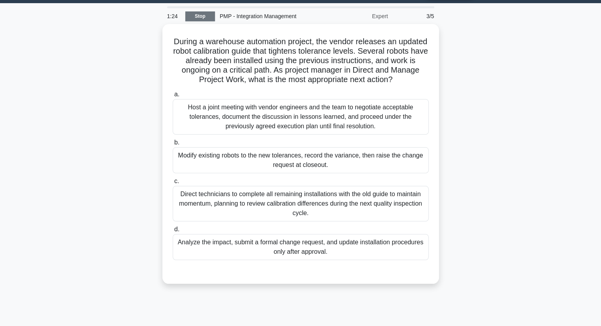
click at [204, 17] on link "Stop" at bounding box center [200, 16] width 30 height 10
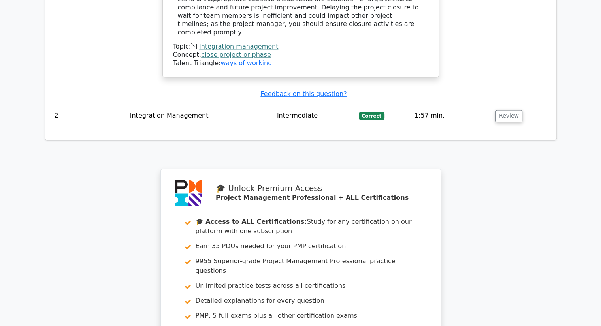
scroll to position [1217, 0]
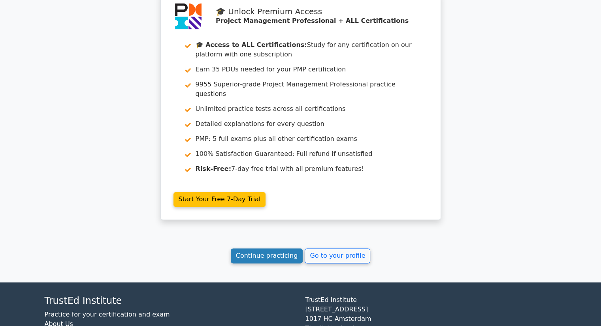
click at [269, 249] on link "Continue practicing" at bounding box center [267, 256] width 72 height 15
click at [273, 249] on link "Continue practicing" at bounding box center [267, 256] width 72 height 15
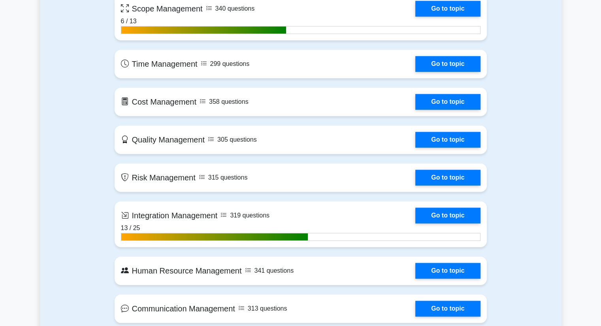
scroll to position [632, 0]
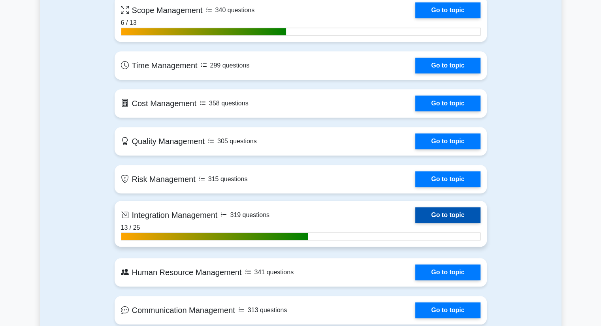
click at [436, 211] on link "Go to topic" at bounding box center [447, 215] width 65 height 16
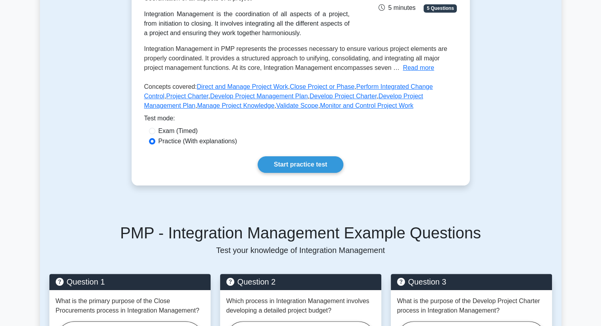
scroll to position [157, 0]
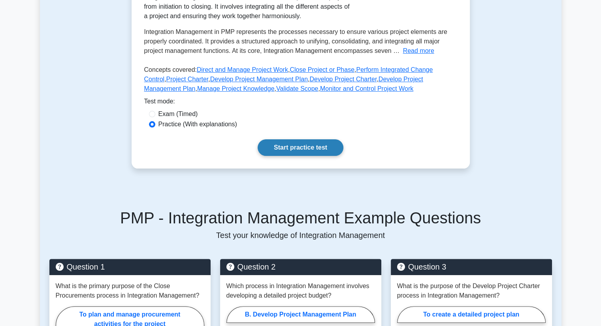
click at [327, 147] on link "Start practice test" at bounding box center [301, 147] width 86 height 17
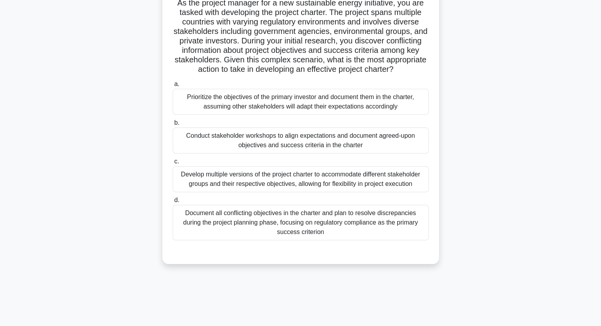
scroll to position [61, 0]
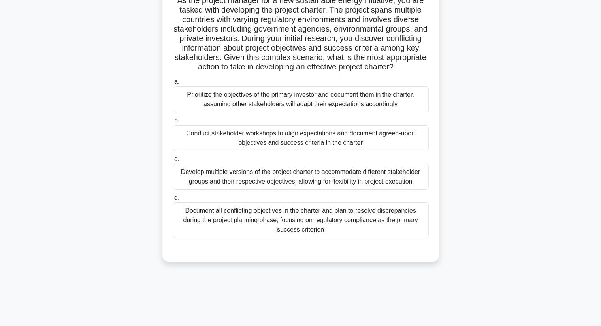
click at [365, 149] on div "Conduct stakeholder workshops to align expectations and document agreed-upon ob…" at bounding box center [301, 138] width 256 height 26
click at [173, 123] on input "b. Conduct stakeholder workshops to align expectations and document agreed-upon…" at bounding box center [173, 120] width 0 height 5
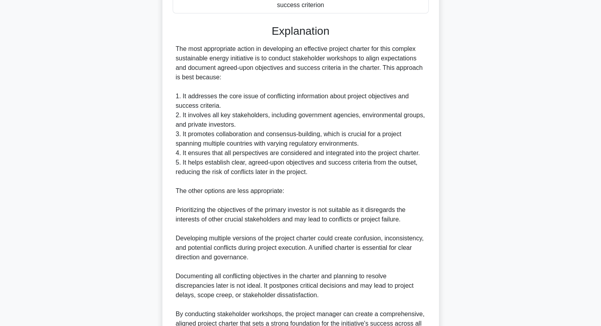
scroll to position [379, 0]
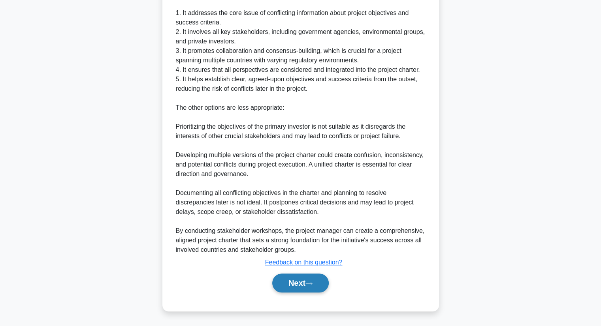
click at [299, 290] on button "Next" at bounding box center [300, 283] width 57 height 19
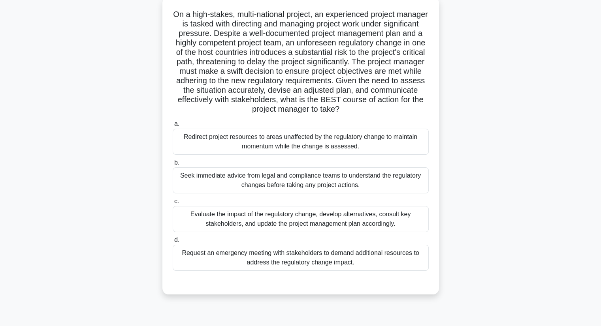
scroll to position [49, 0]
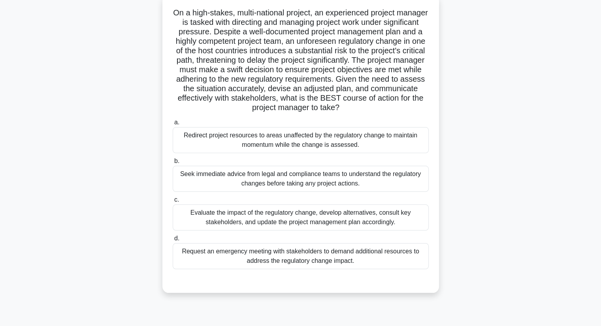
click at [369, 223] on div "Evaluate the impact of the regulatory change, develop alternatives, consult key…" at bounding box center [301, 218] width 256 height 26
click at [173, 203] on input "c. Evaluate the impact of the regulatory change, develop alternatives, consult …" at bounding box center [173, 200] width 0 height 5
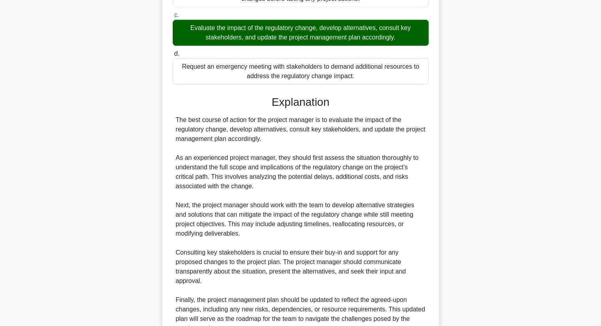
scroll to position [350, 0]
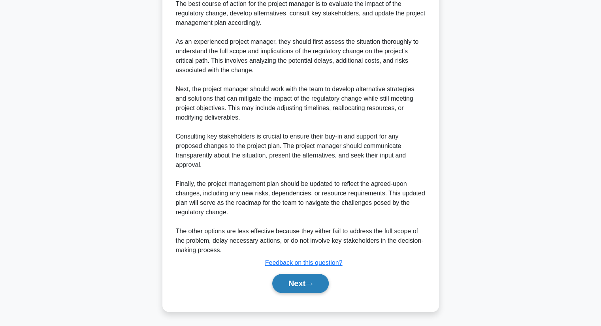
click at [311, 286] on button "Next" at bounding box center [300, 283] width 57 height 19
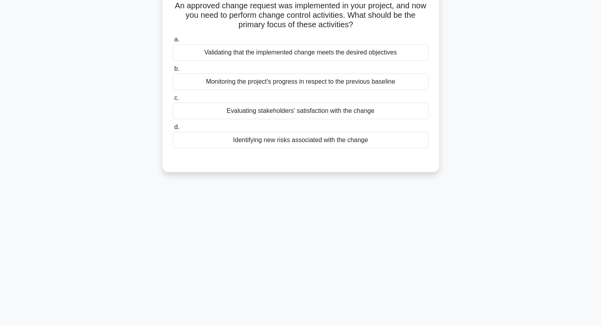
scroll to position [57, 0]
click at [373, 59] on div "Validating that the implemented change meets the desired objectives" at bounding box center [301, 51] width 256 height 17
click at [173, 41] on input "a. Validating that the implemented change meets the desired objectives" at bounding box center [173, 38] width 0 height 5
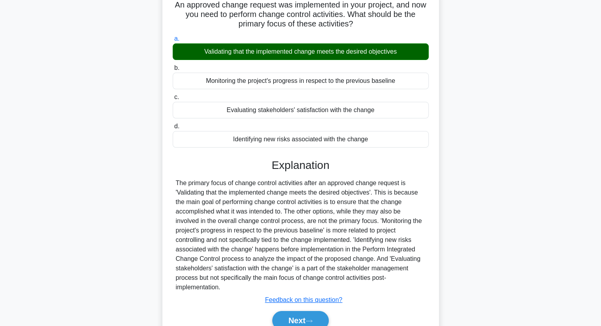
scroll to position [101, 0]
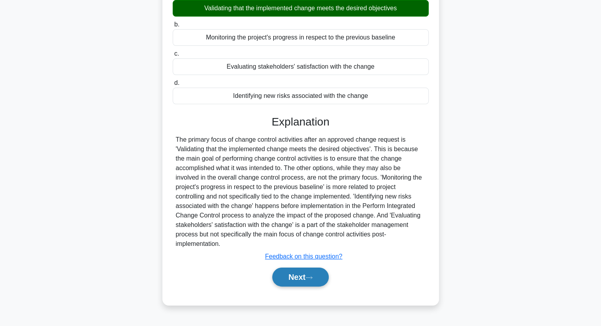
click at [308, 276] on icon at bounding box center [308, 278] width 7 height 4
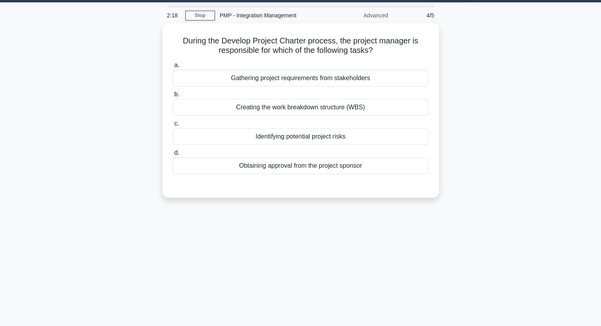
scroll to position [23, 0]
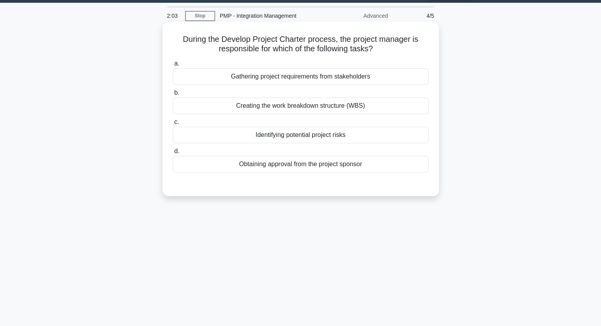
click at [360, 166] on div "Obtaining approval from the project sponsor" at bounding box center [301, 164] width 256 height 17
click at [173, 154] on input "d. Obtaining approval from the project sponsor" at bounding box center [173, 151] width 0 height 5
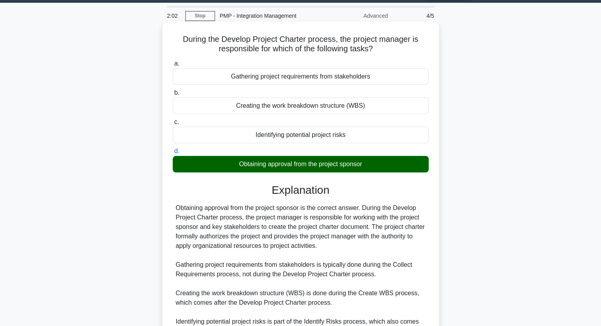
scroll to position [104, 0]
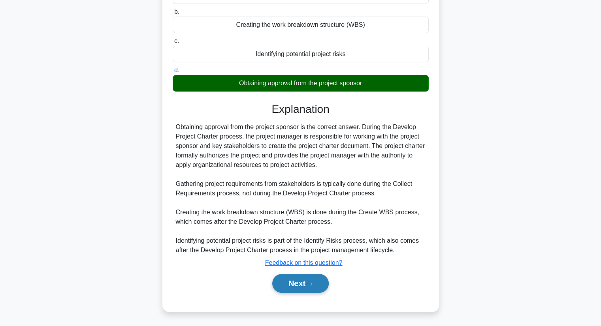
click at [303, 284] on button "Next" at bounding box center [300, 283] width 57 height 19
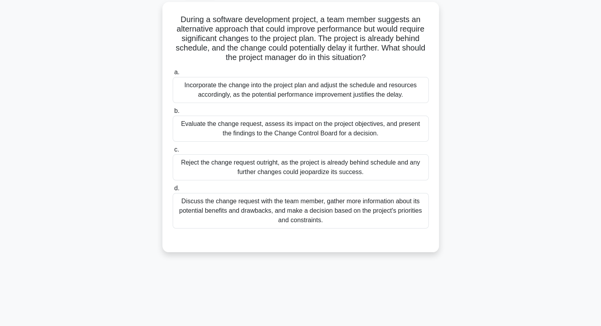
scroll to position [47, 0]
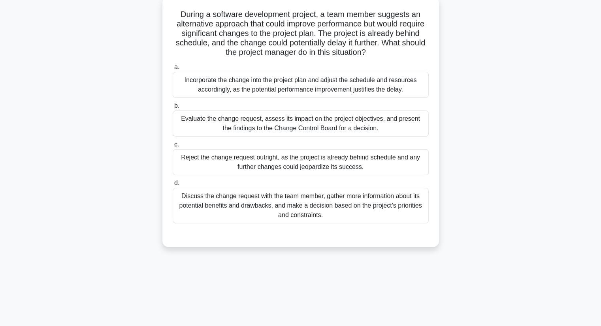
click at [349, 124] on div "Evaluate the change request, assess its impact on the project objectives, and p…" at bounding box center [301, 124] width 256 height 26
click at [173, 109] on input "b. Evaluate the change request, assess its impact on the project objectives, an…" at bounding box center [173, 106] width 0 height 5
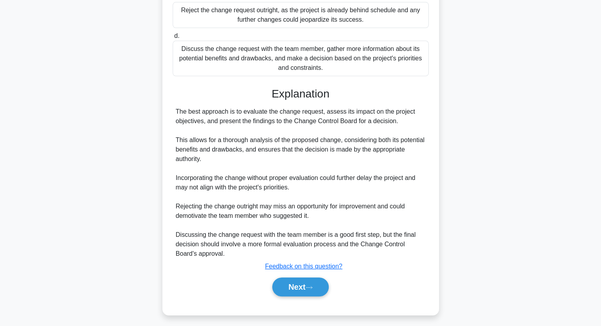
scroll to position [198, 0]
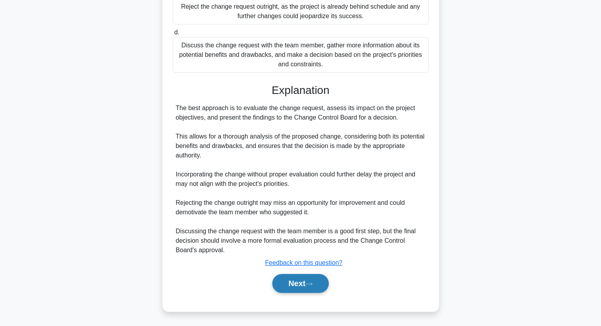
click at [297, 280] on button "Next" at bounding box center [300, 283] width 57 height 19
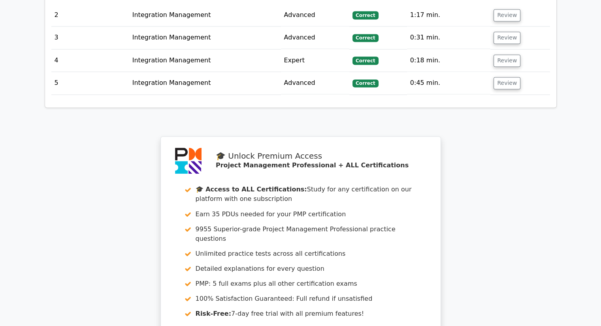
scroll to position [1433, 0]
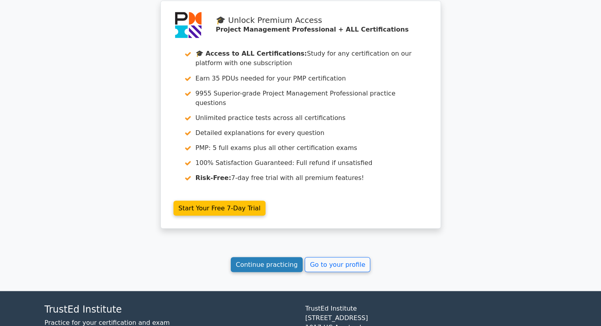
click at [281, 257] on link "Continue practicing" at bounding box center [267, 264] width 72 height 15
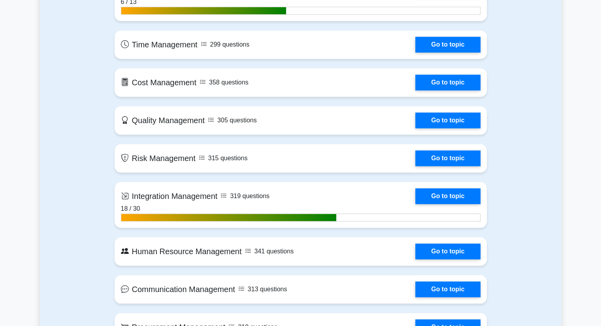
scroll to position [653, 0]
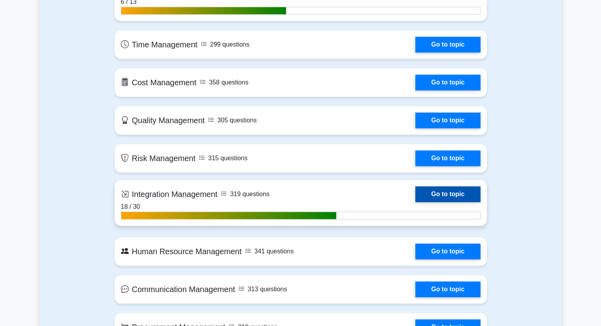
click at [443, 187] on link "Go to topic" at bounding box center [447, 194] width 65 height 16
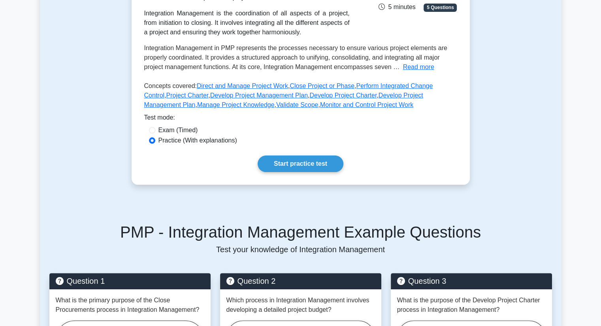
scroll to position [143, 0]
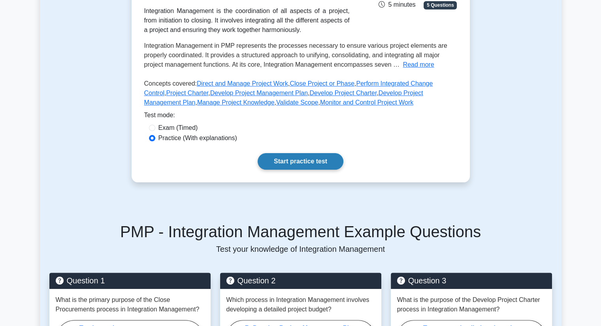
click at [311, 162] on link "Start practice test" at bounding box center [301, 161] width 86 height 17
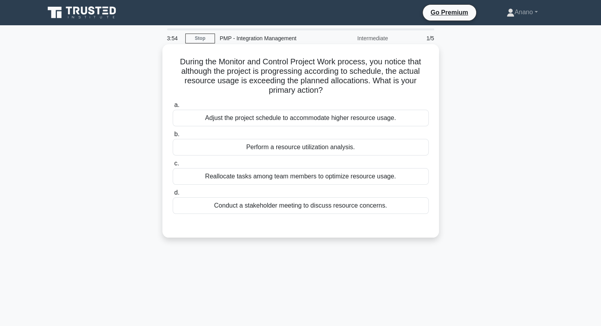
click at [330, 156] on div "Perform a resource utilization analysis." at bounding box center [301, 147] width 256 height 17
click at [173, 137] on input "b. Perform a resource utilization analysis." at bounding box center [173, 134] width 0 height 5
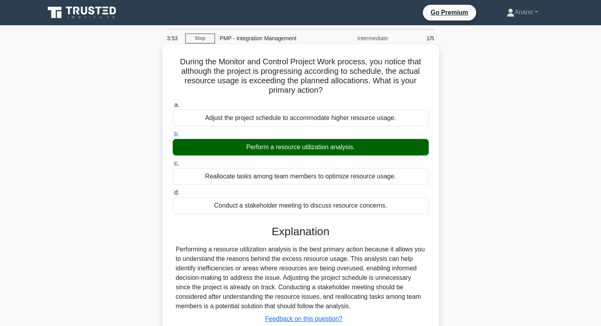
scroll to position [101, 0]
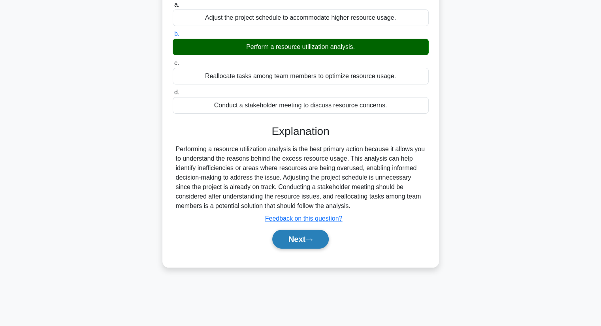
click at [300, 241] on button "Next" at bounding box center [300, 239] width 57 height 19
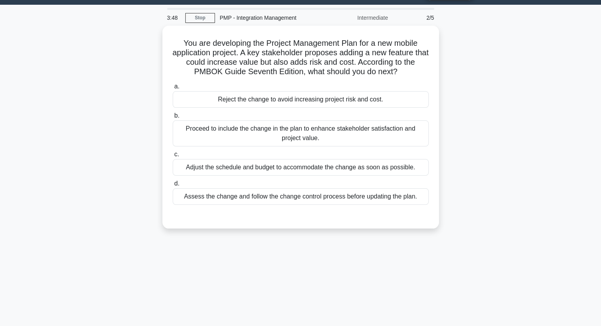
scroll to position [22, 0]
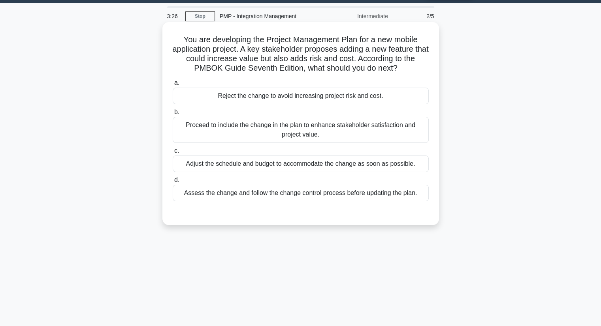
click at [341, 191] on div "Assess the change and follow the change control process before updating the pla…" at bounding box center [301, 193] width 256 height 17
click at [173, 183] on input "d. Assess the change and follow the change control process before updating the …" at bounding box center [173, 180] width 0 height 5
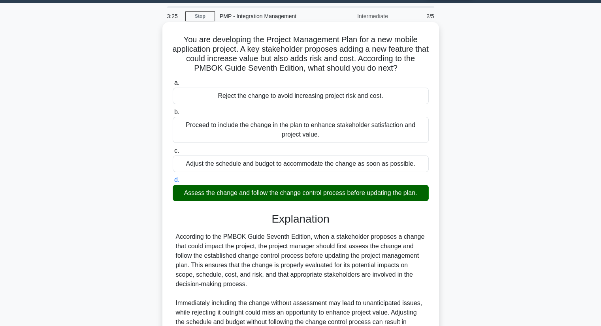
scroll to position [113, 0]
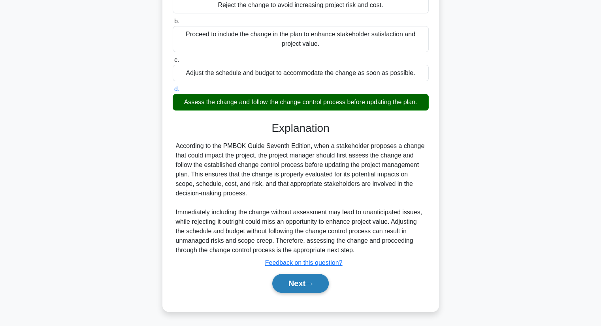
click at [305, 286] on button "Next" at bounding box center [300, 283] width 57 height 19
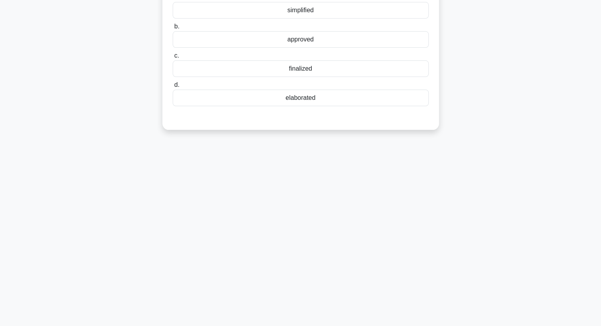
scroll to position [0, 0]
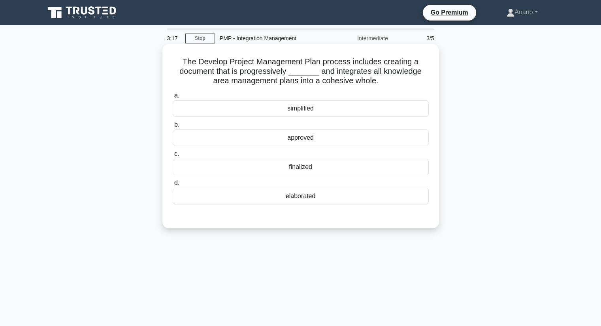
click at [324, 198] on div "elaborated" at bounding box center [301, 196] width 256 height 17
click at [173, 186] on input "d. elaborated" at bounding box center [173, 183] width 0 height 5
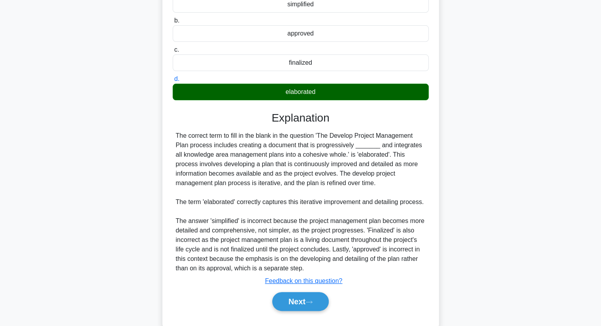
scroll to position [122, 0]
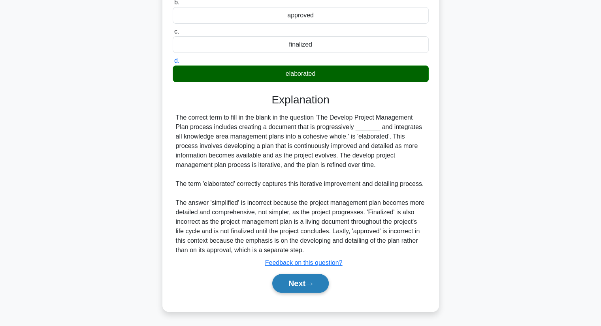
click at [301, 283] on button "Next" at bounding box center [300, 283] width 57 height 19
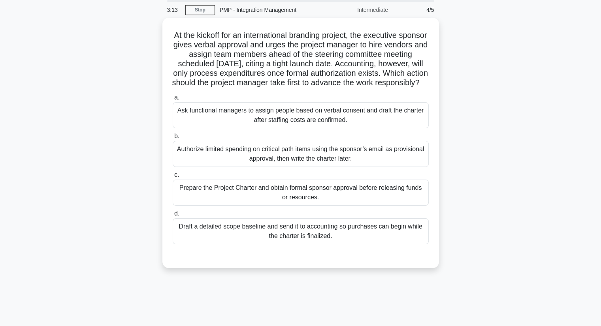
scroll to position [25, 0]
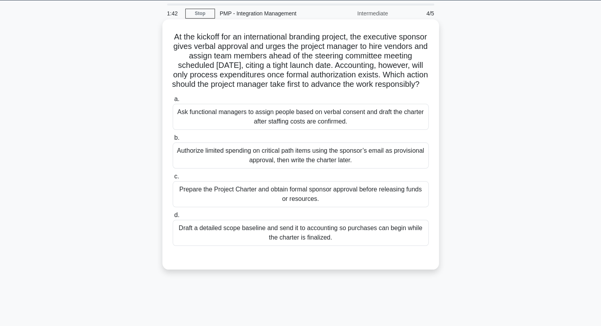
click at [352, 207] on div "Prepare the Project Charter and obtain formal sponsor approval before releasing…" at bounding box center [301, 194] width 256 height 26
click at [173, 179] on input "c. Prepare the Project Charter and obtain formal sponsor approval before releas…" at bounding box center [173, 176] width 0 height 5
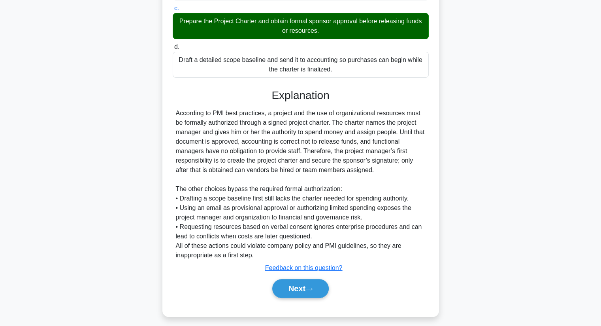
scroll to position [208, 0]
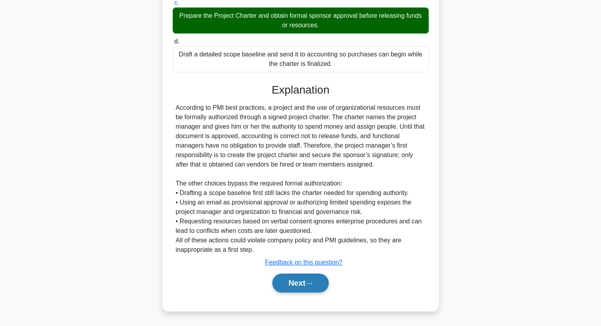
click at [308, 288] on button "Next" at bounding box center [300, 283] width 57 height 19
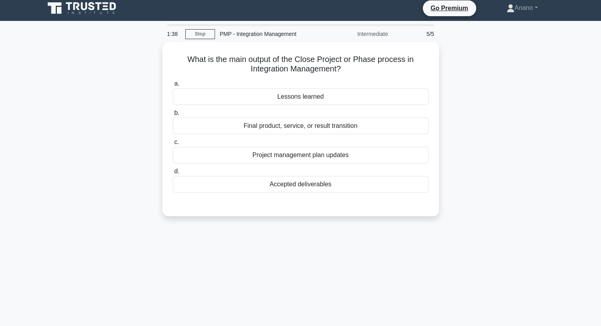
scroll to position [0, 0]
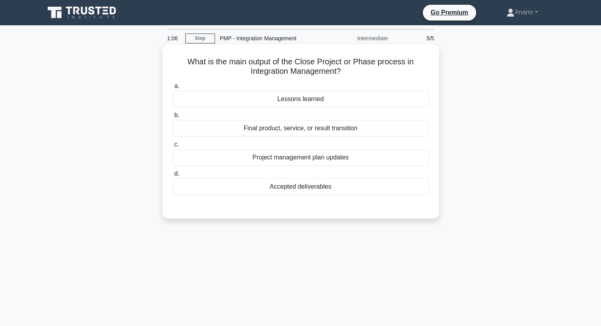
click at [322, 188] on div "Accepted deliverables" at bounding box center [301, 187] width 256 height 17
click at [173, 177] on input "d. Accepted deliverables" at bounding box center [173, 173] width 0 height 5
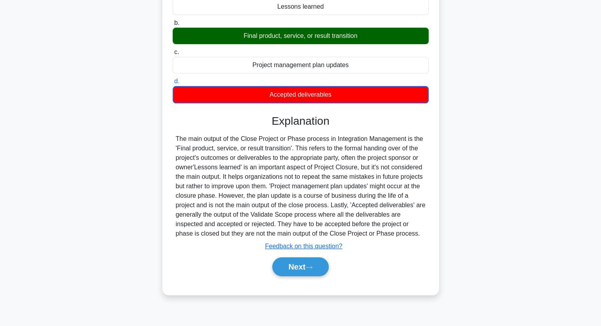
scroll to position [93, 0]
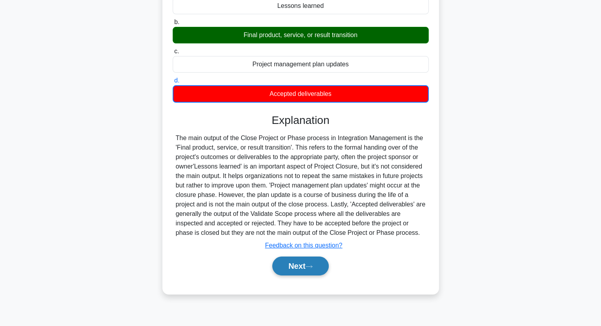
click at [315, 260] on button "Next" at bounding box center [300, 266] width 57 height 19
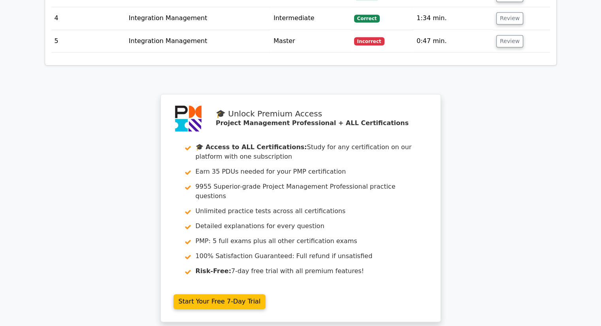
scroll to position [1108, 0]
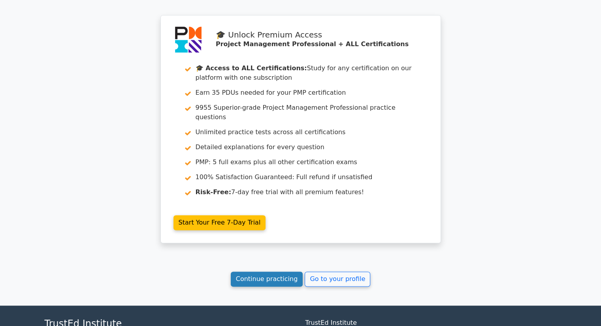
click at [273, 272] on link "Continue practicing" at bounding box center [267, 279] width 72 height 15
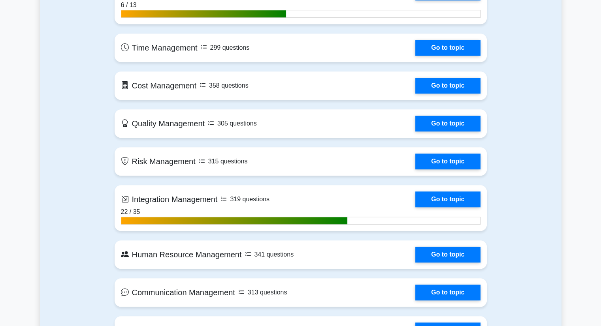
scroll to position [646, 0]
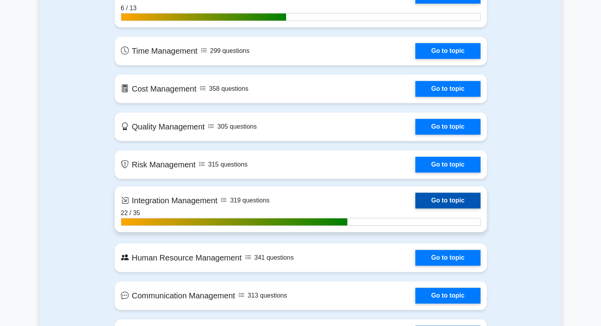
click at [439, 198] on link "Go to topic" at bounding box center [447, 201] width 65 height 16
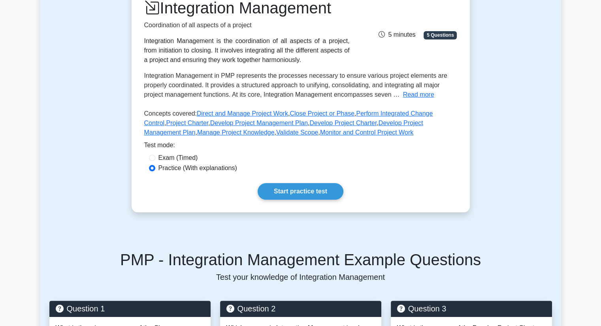
scroll to position [122, 0]
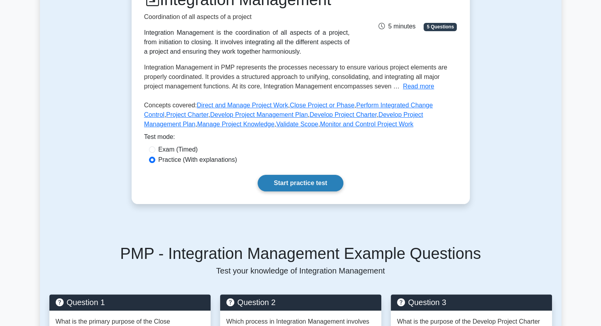
click at [323, 181] on link "Start practice test" at bounding box center [301, 183] width 86 height 17
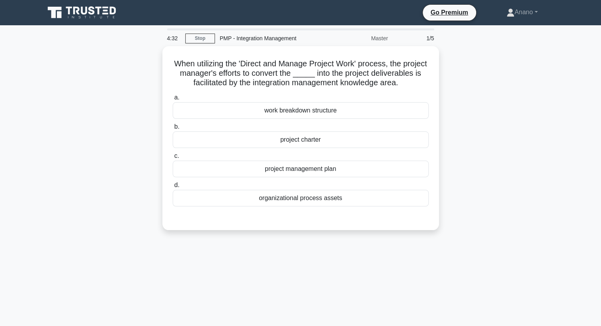
click at [323, 177] on div "project management plan" at bounding box center [301, 169] width 256 height 17
click at [173, 159] on input "c. project management plan" at bounding box center [173, 156] width 0 height 5
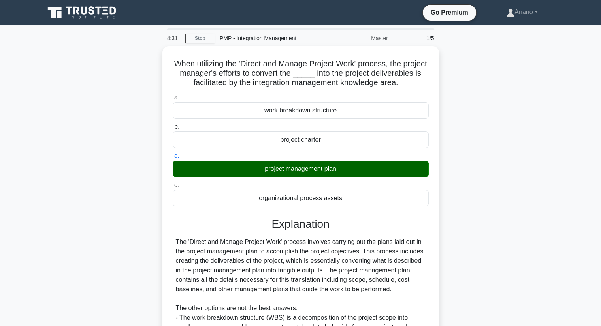
scroll to position [141, 0]
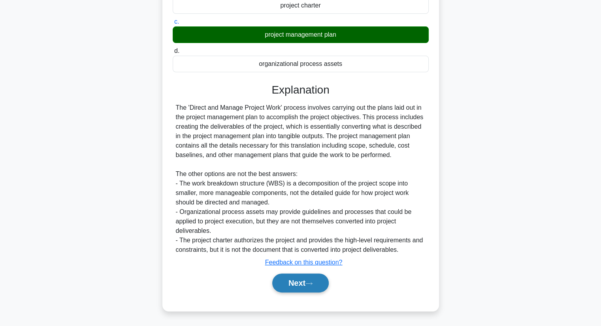
click at [300, 285] on button "Next" at bounding box center [300, 283] width 57 height 19
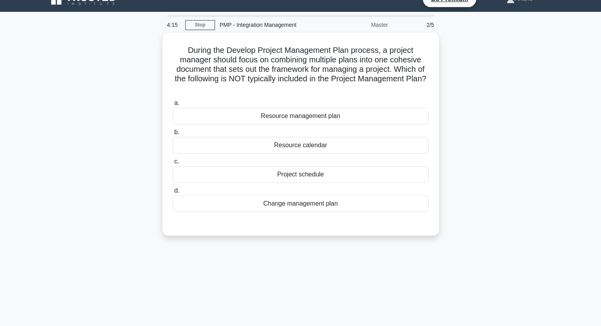
scroll to position [13, 0]
click at [320, 145] on div "Resource calendar" at bounding box center [301, 144] width 256 height 17
click at [173, 134] on input "b. Resource calendar" at bounding box center [173, 130] width 0 height 5
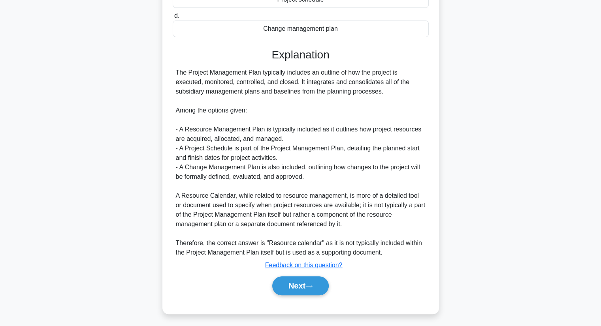
scroll to position [188, 0]
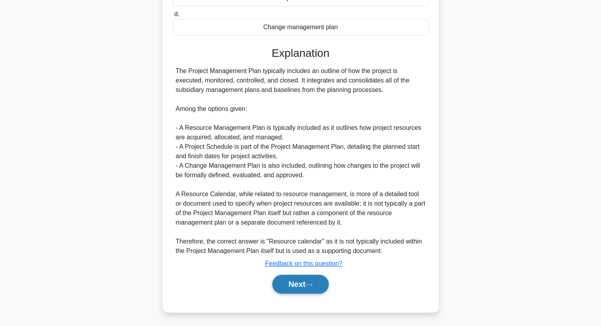
click at [289, 282] on button "Next" at bounding box center [300, 284] width 57 height 19
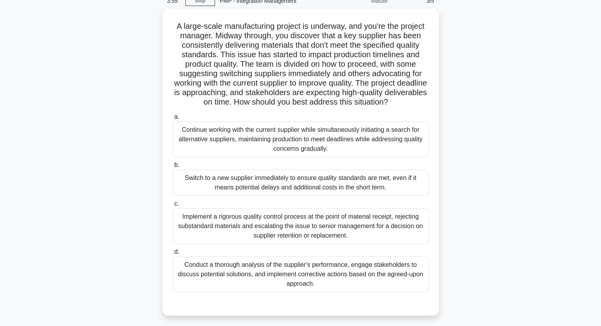
scroll to position [39, 0]
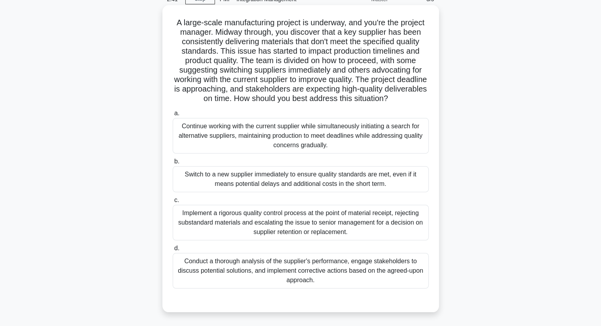
click at [345, 272] on div "Conduct a thorough analysis of the supplier's performance, engage stakeholders …" at bounding box center [301, 271] width 256 height 36
click at [173, 251] on input "d. Conduct a thorough analysis of the supplier's performance, engage stakeholde…" at bounding box center [173, 248] width 0 height 5
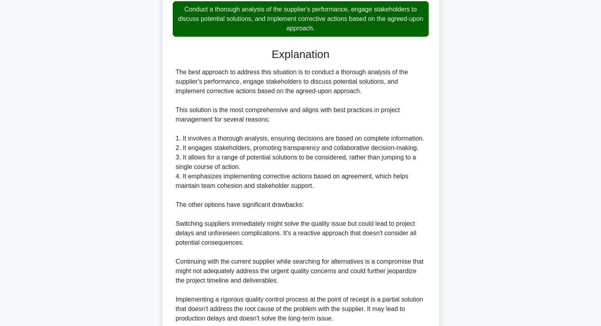
scroll to position [397, 0]
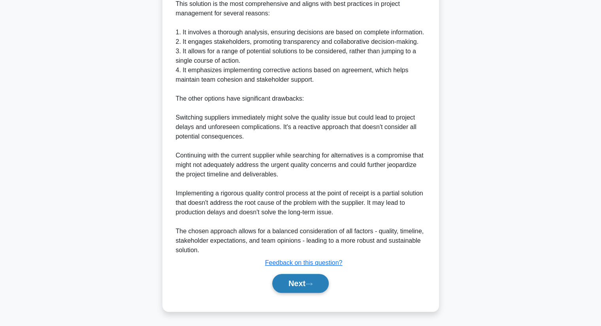
click at [308, 282] on button "Next" at bounding box center [300, 283] width 57 height 19
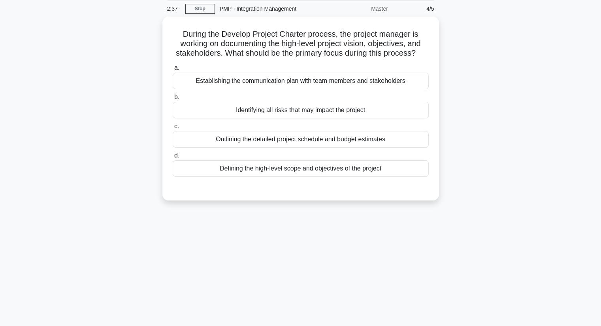
scroll to position [0, 0]
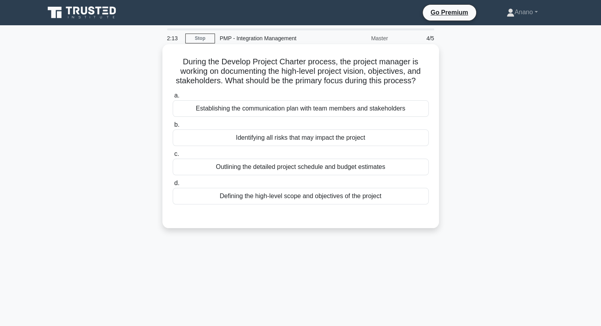
click at [332, 191] on div "Defining the high-level scope and objectives of the project" at bounding box center [301, 196] width 256 height 17
click at [173, 186] on input "d. Defining the high-level scope and objectives of the project" at bounding box center [173, 183] width 0 height 5
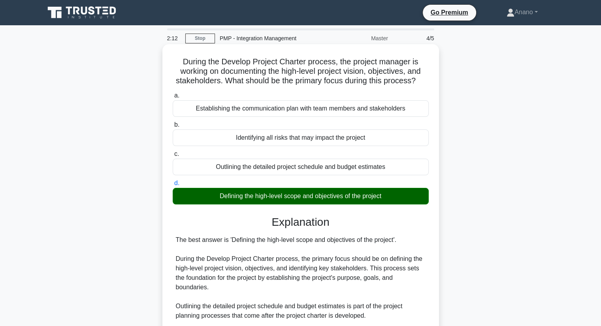
scroll to position [151, 0]
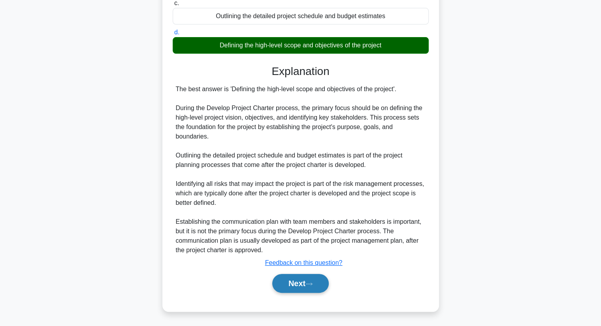
click at [302, 286] on button "Next" at bounding box center [300, 283] width 57 height 19
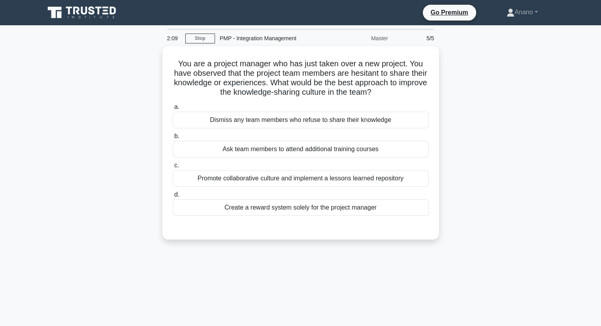
scroll to position [0, 0]
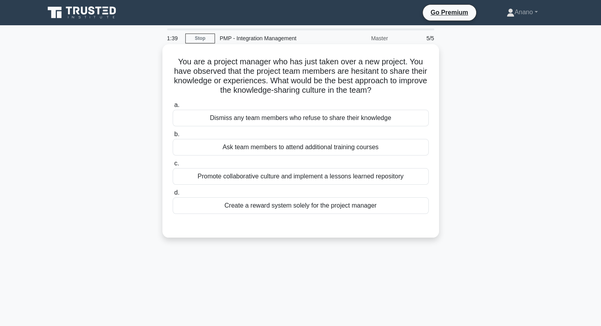
click at [288, 179] on div "Promote collaborative culture and implement a lessons learned repository" at bounding box center [301, 176] width 256 height 17
click at [173, 166] on input "c. Promote collaborative culture and implement a lessons learned repository" at bounding box center [173, 163] width 0 height 5
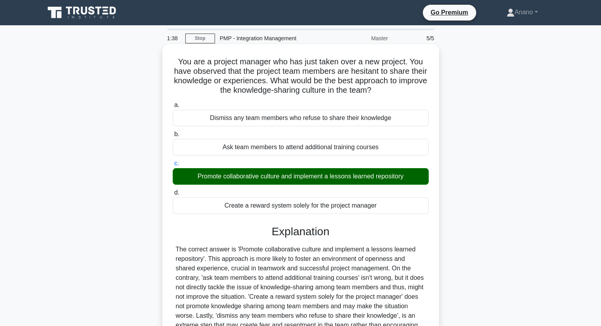
scroll to position [101, 0]
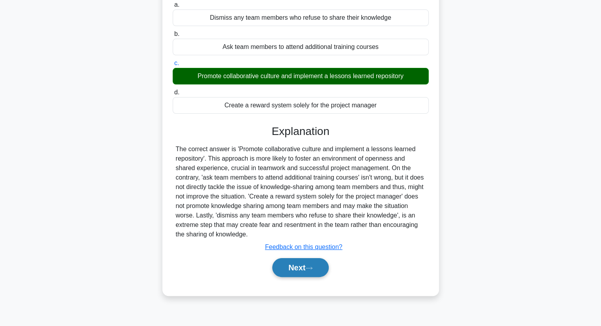
click at [305, 272] on button "Next" at bounding box center [300, 267] width 57 height 19
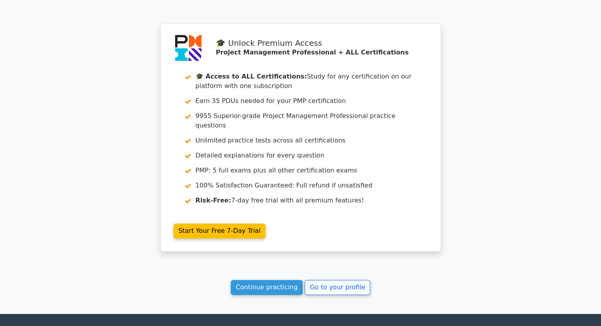
scroll to position [1239, 0]
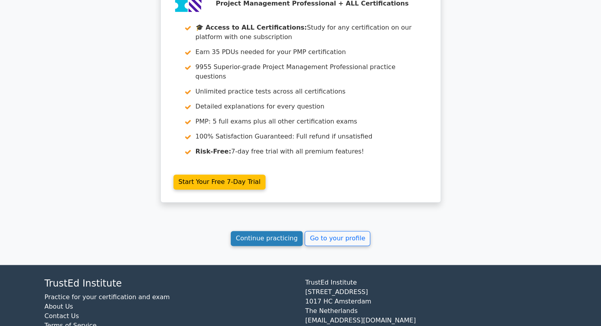
click at [263, 231] on link "Continue practicing" at bounding box center [267, 238] width 72 height 15
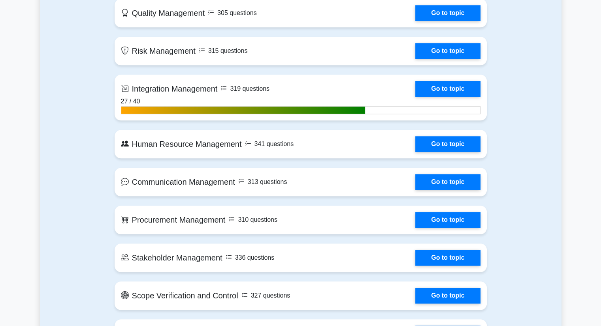
scroll to position [774, 0]
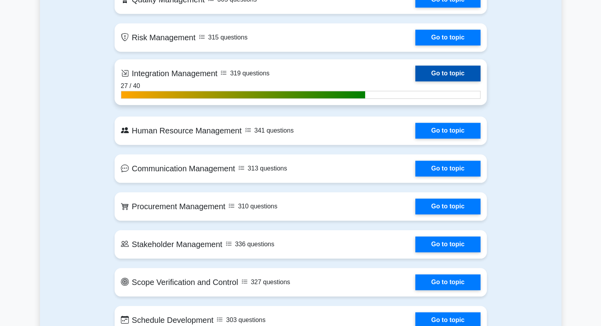
click at [443, 76] on link "Go to topic" at bounding box center [447, 74] width 65 height 16
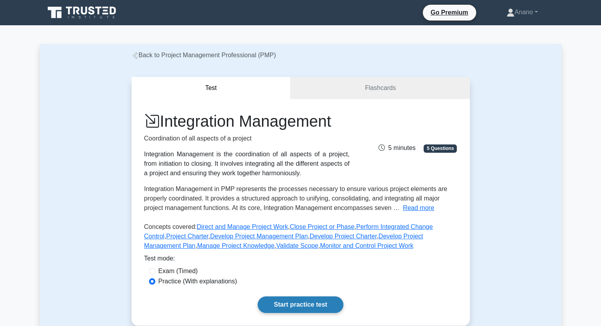
click at [311, 303] on link "Start practice test" at bounding box center [301, 305] width 86 height 17
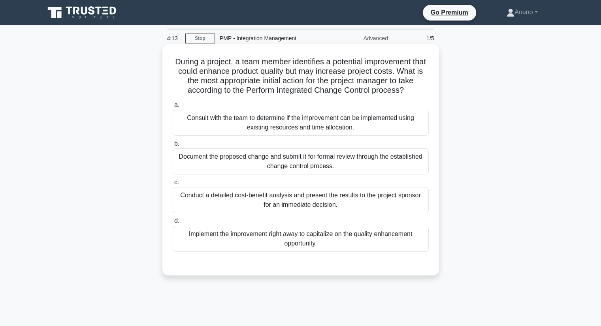
click at [329, 164] on div "Document the proposed change and submit it for formal review through the establ…" at bounding box center [301, 162] width 256 height 26
click at [173, 147] on input "b. Document the proposed change and submit it for formal review through the est…" at bounding box center [173, 143] width 0 height 5
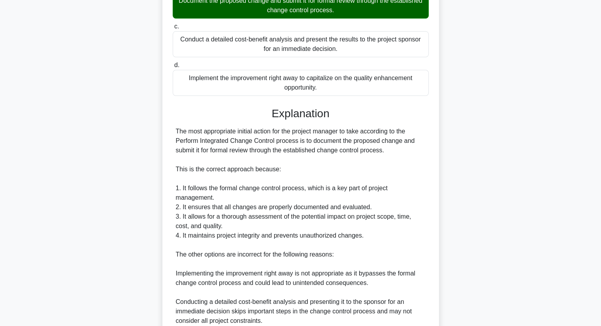
scroll to position [303, 0]
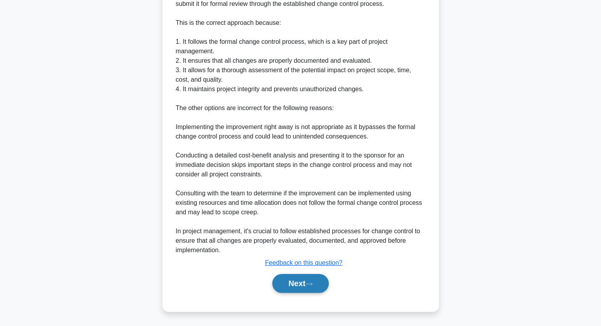
click at [292, 288] on button "Next" at bounding box center [300, 283] width 57 height 19
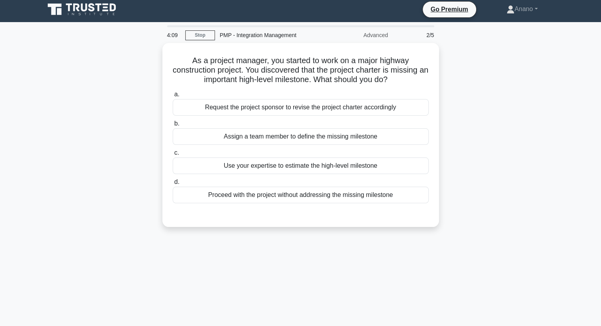
scroll to position [2, 0]
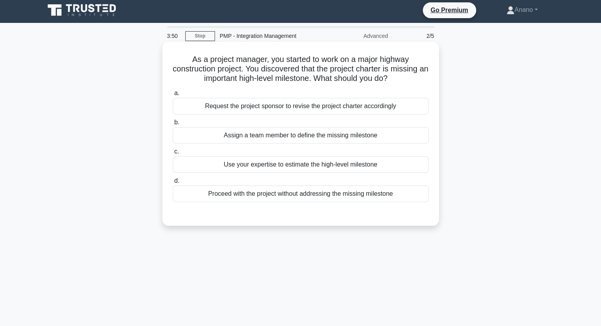
click at [315, 111] on div "Request the project sponsor to revise the project charter accordingly" at bounding box center [301, 106] width 256 height 17
click at [173, 96] on input "a. Request the project sponsor to revise the project charter accordingly" at bounding box center [173, 93] width 0 height 5
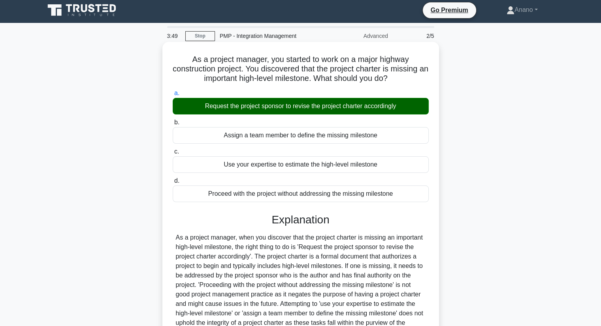
scroll to position [101, 0]
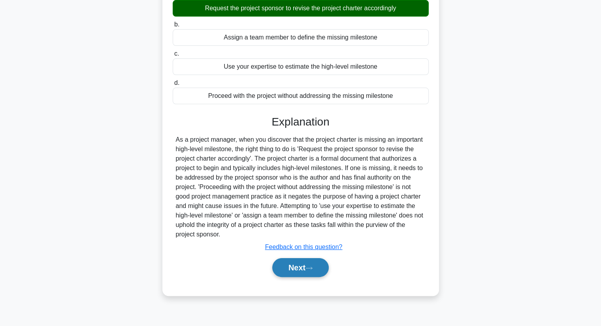
click at [287, 269] on button "Next" at bounding box center [300, 267] width 57 height 19
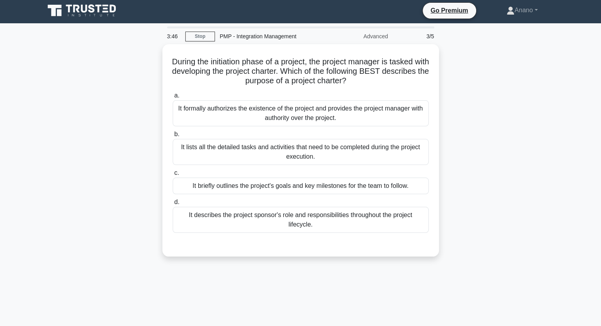
scroll to position [2, 0]
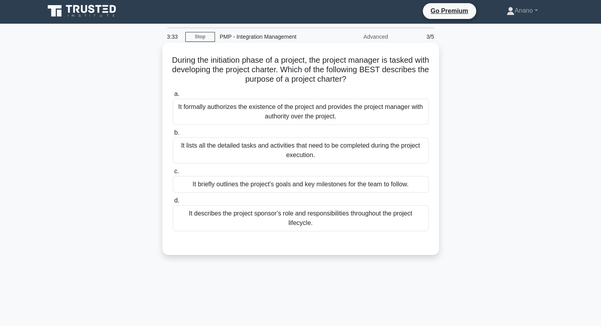
click at [332, 118] on div "It formally authorizes the existence of the project and provides the project ma…" at bounding box center [301, 112] width 256 height 26
click at [173, 97] on input "a. It formally authorizes the existence of the project and provides the project…" at bounding box center [173, 94] width 0 height 5
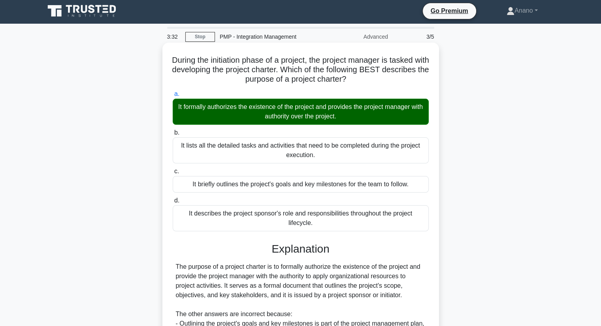
scroll to position [122, 0]
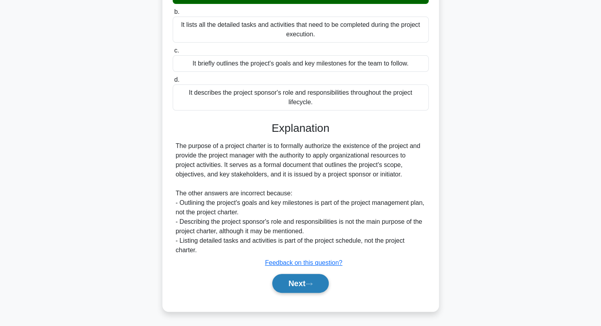
click at [297, 275] on button "Next" at bounding box center [300, 283] width 57 height 19
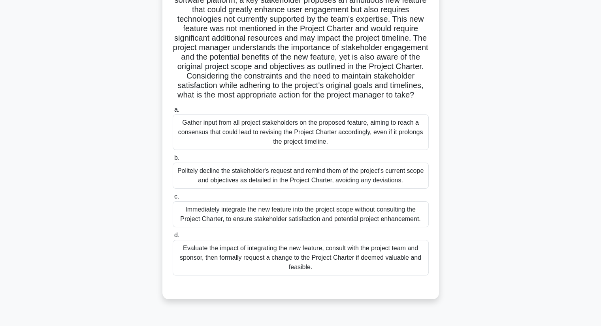
scroll to position [73, 0]
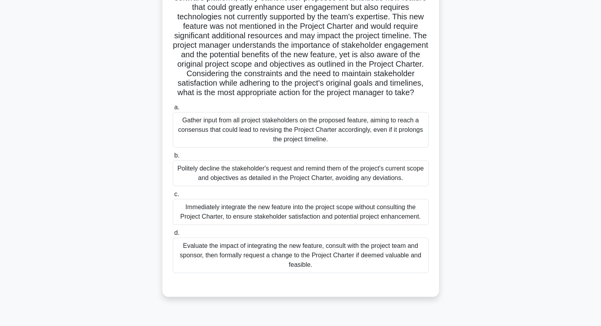
click at [390, 266] on div "Evaluate the impact of integrating the new feature, consult with the project te…" at bounding box center [301, 256] width 256 height 36
click at [173, 236] on input "d. Evaluate the impact of integrating the new feature, consult with the project…" at bounding box center [173, 233] width 0 height 5
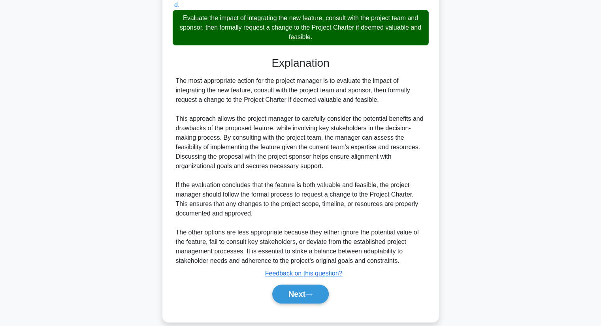
scroll to position [322, 0]
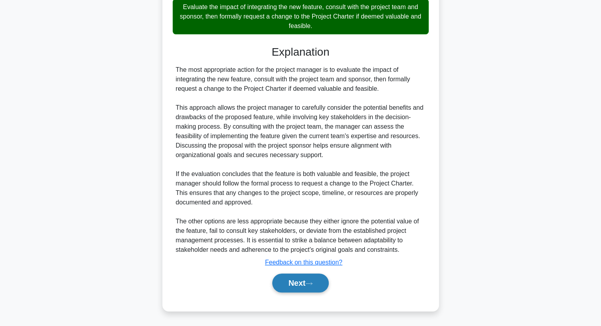
click at [320, 278] on button "Next" at bounding box center [300, 283] width 57 height 19
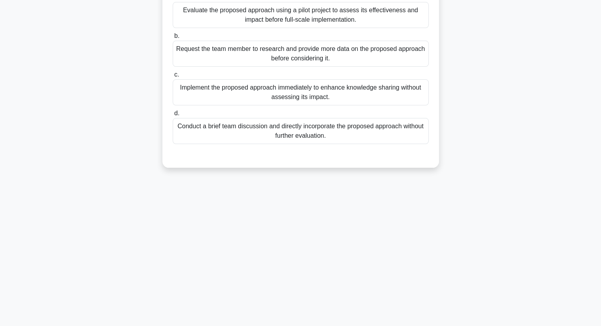
scroll to position [0, 0]
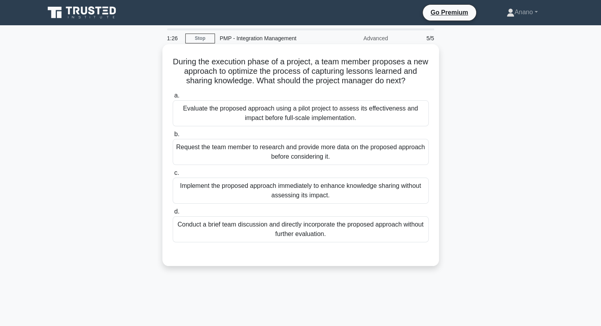
click at [337, 117] on div "Evaluate the proposed approach using a pilot project to assess its effectivenes…" at bounding box center [301, 113] width 256 height 26
click at [173, 98] on input "a. Evaluate the proposed approach using a pilot project to assess its effective…" at bounding box center [173, 95] width 0 height 5
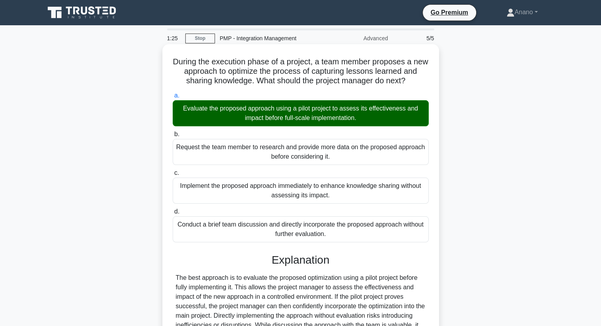
scroll to position [104, 0]
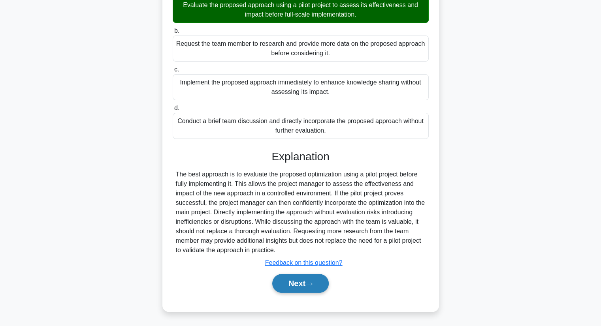
click at [308, 283] on icon at bounding box center [308, 284] width 7 height 4
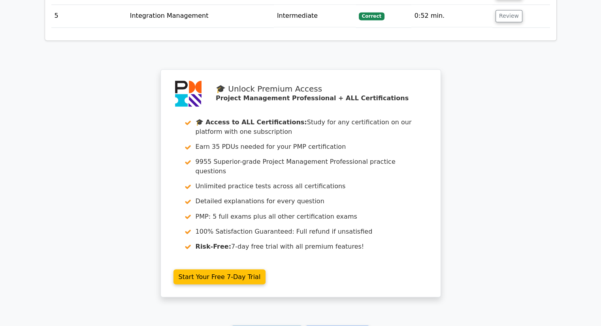
scroll to position [1299, 0]
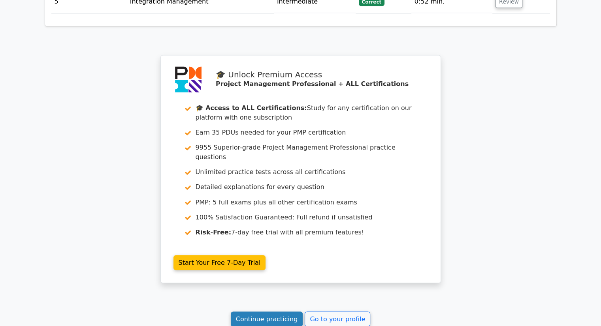
click at [279, 312] on link "Continue practicing" at bounding box center [267, 319] width 72 height 15
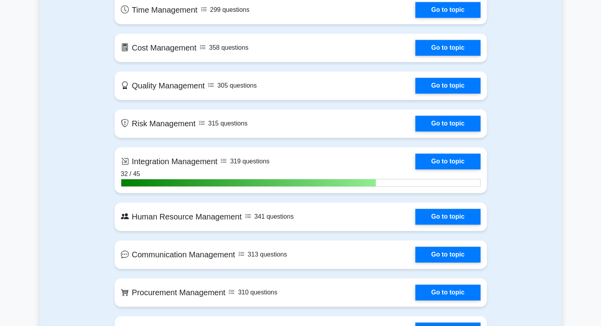
scroll to position [681, 0]
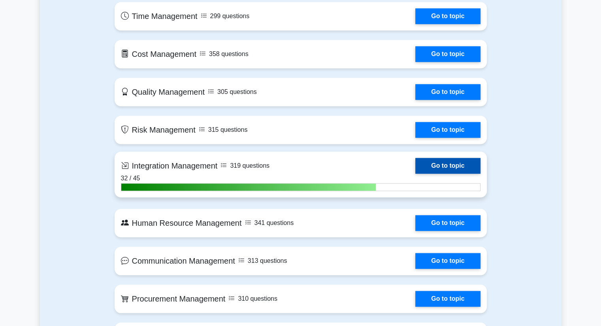
click at [434, 166] on link "Go to topic" at bounding box center [447, 166] width 65 height 16
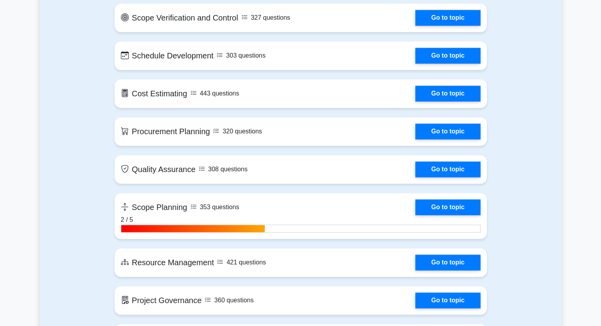
scroll to position [1039, 0]
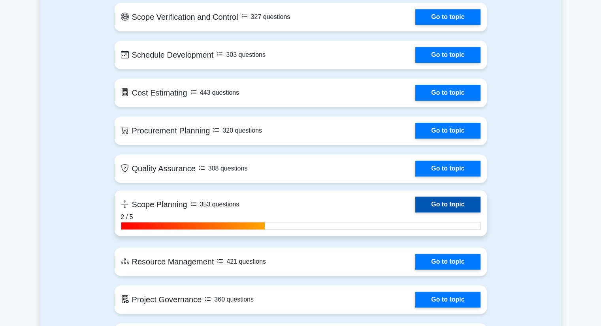
click at [438, 202] on link "Go to topic" at bounding box center [447, 205] width 65 height 16
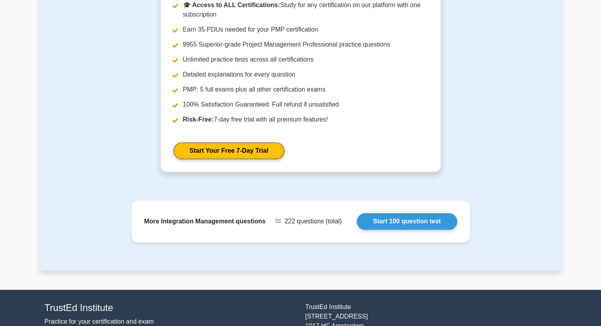
scroll to position [767, 0]
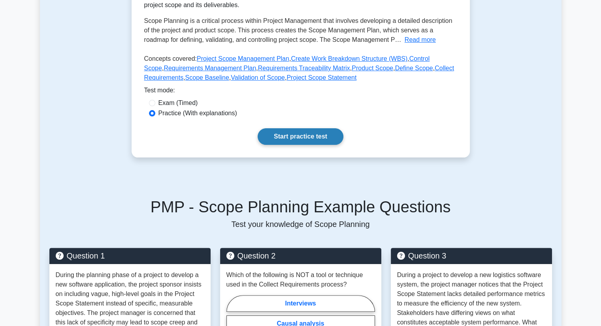
scroll to position [158, 0]
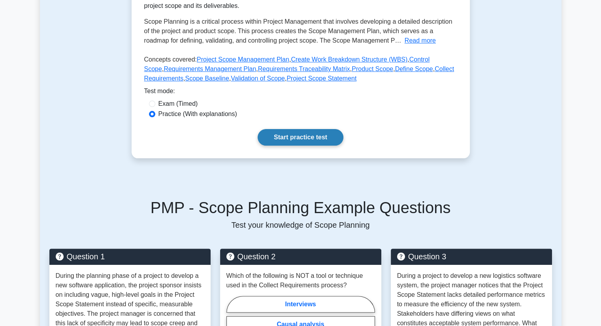
click at [306, 134] on link "Start practice test" at bounding box center [301, 137] width 86 height 17
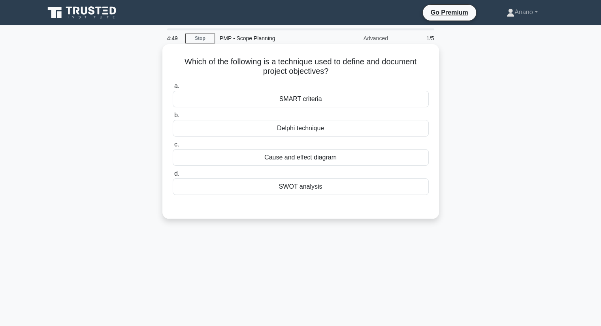
click at [330, 100] on div "SMART criteria" at bounding box center [301, 99] width 256 height 17
click at [173, 89] on input "a. SMART criteria" at bounding box center [173, 86] width 0 height 5
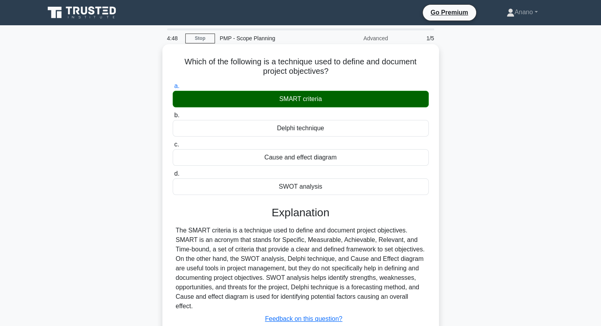
scroll to position [101, 0]
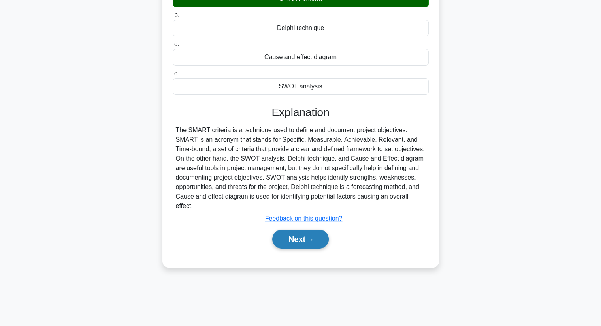
click at [301, 241] on button "Next" at bounding box center [300, 239] width 57 height 19
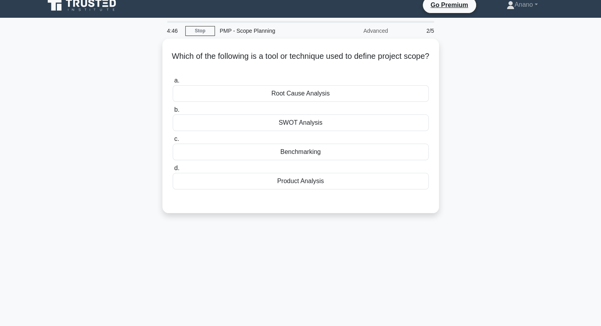
scroll to position [7, 0]
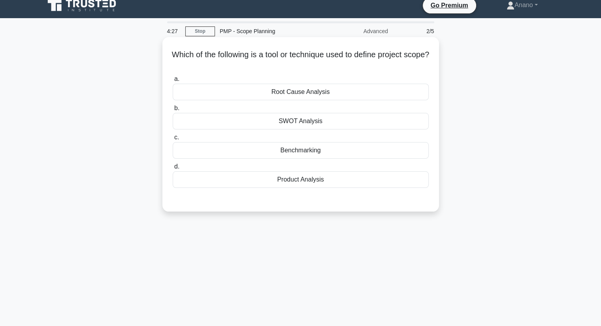
click at [320, 182] on div "Product Analysis" at bounding box center [301, 179] width 256 height 17
click at [173, 170] on input "d. Product Analysis" at bounding box center [173, 166] width 0 height 5
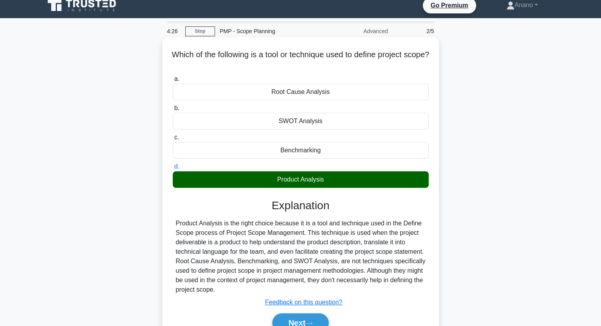
scroll to position [101, 0]
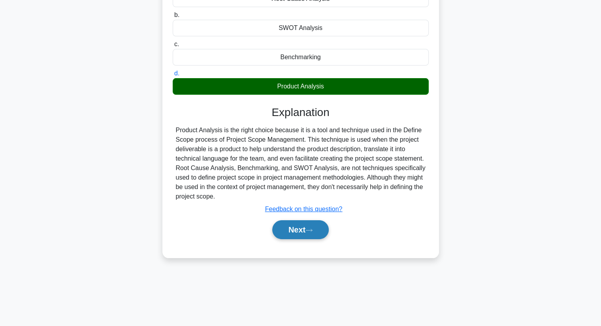
click at [305, 235] on button "Next" at bounding box center [300, 229] width 57 height 19
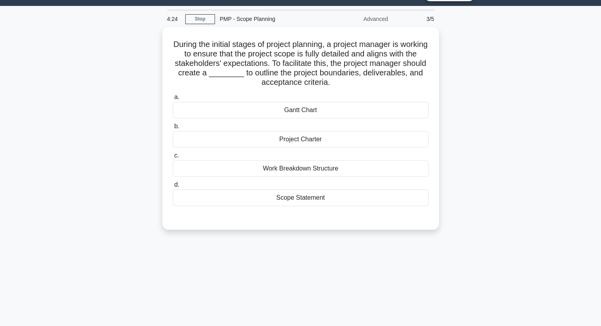
scroll to position [4, 0]
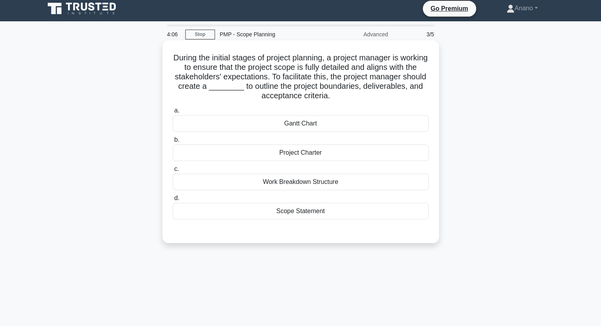
click at [313, 214] on div "Scope Statement" at bounding box center [301, 211] width 256 height 17
click at [173, 201] on input "d. Scope Statement" at bounding box center [173, 198] width 0 height 5
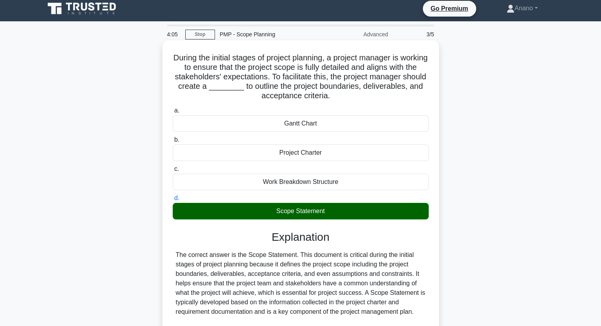
scroll to position [160, 0]
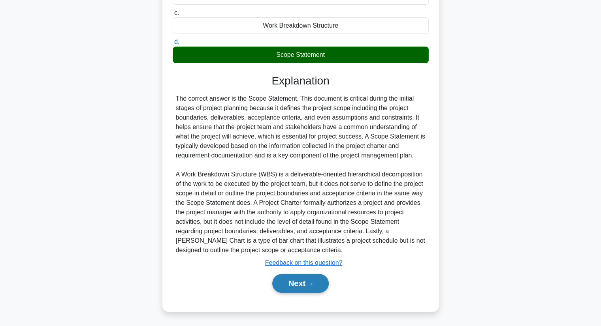
click at [300, 283] on button "Next" at bounding box center [300, 283] width 57 height 19
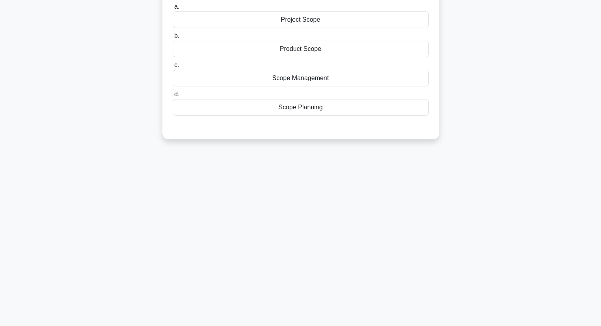
scroll to position [0, 0]
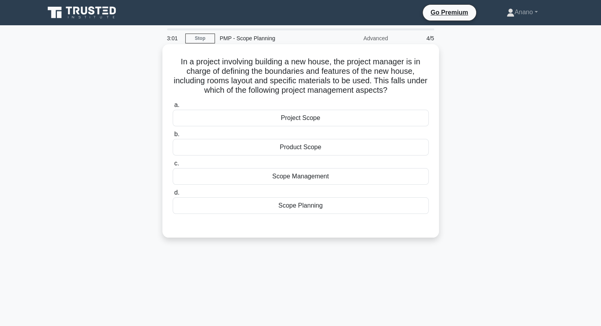
click at [343, 151] on div "Product Scope" at bounding box center [301, 147] width 256 height 17
click at [173, 137] on input "b. Product Scope" at bounding box center [173, 134] width 0 height 5
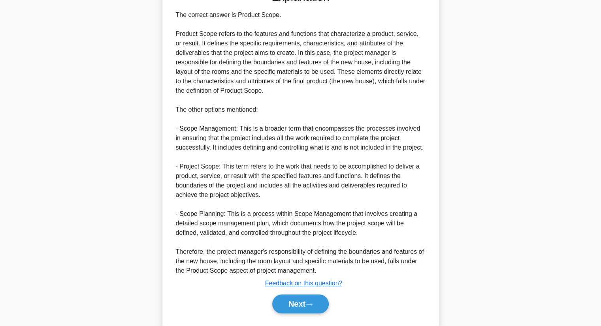
scroll to position [255, 0]
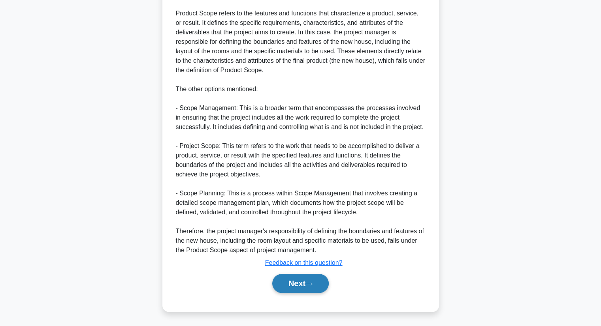
click at [298, 284] on button "Next" at bounding box center [300, 283] width 57 height 19
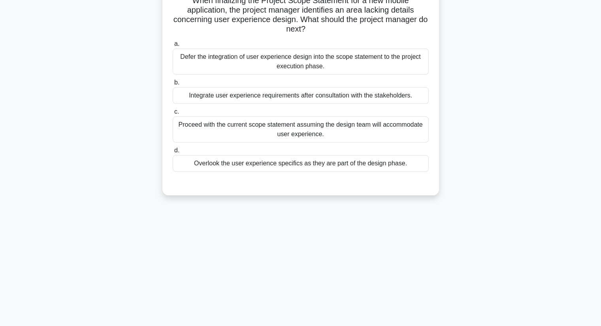
scroll to position [0, 0]
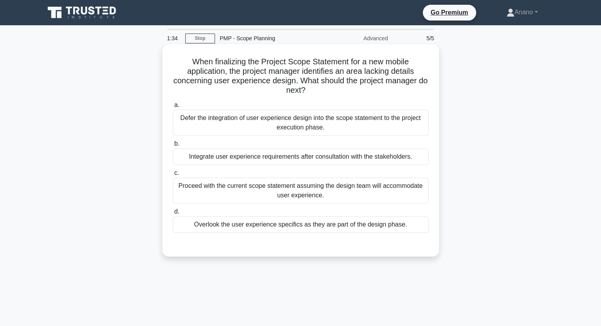
click at [319, 186] on div "Proceed with the current scope statement assuming the design team will accommod…" at bounding box center [301, 191] width 256 height 26
click at [173, 176] on input "c. Proceed with the current scope statement assuming the design team will accom…" at bounding box center [173, 173] width 0 height 5
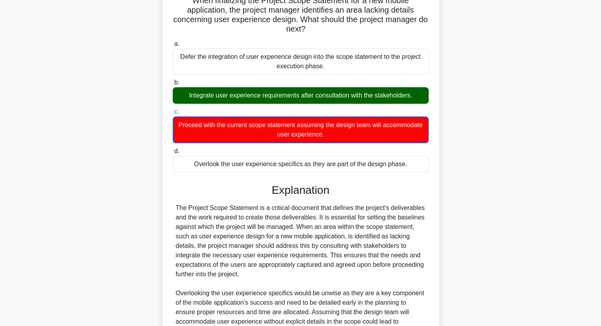
scroll to position [180, 0]
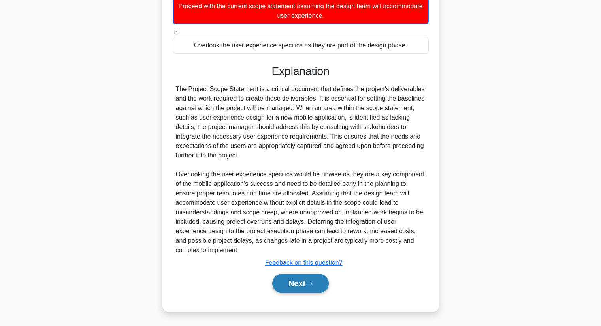
click at [302, 279] on button "Next" at bounding box center [300, 283] width 57 height 19
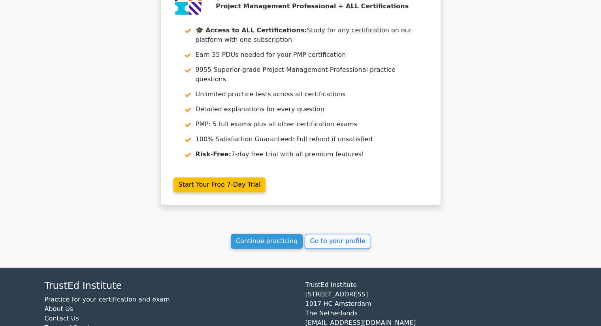
scroll to position [1125, 0]
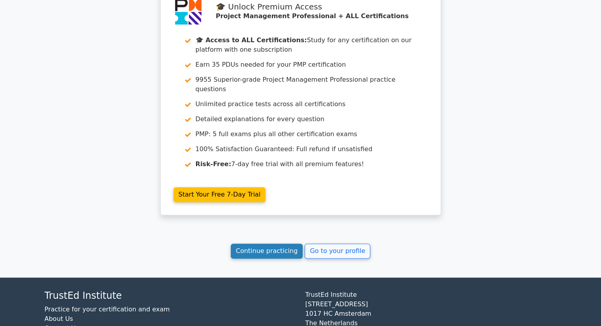
click at [271, 244] on link "Continue practicing" at bounding box center [267, 251] width 72 height 15
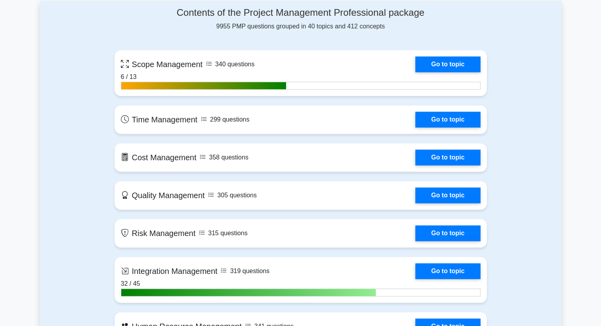
scroll to position [576, 0]
